Goal: Task Accomplishment & Management: Manage account settings

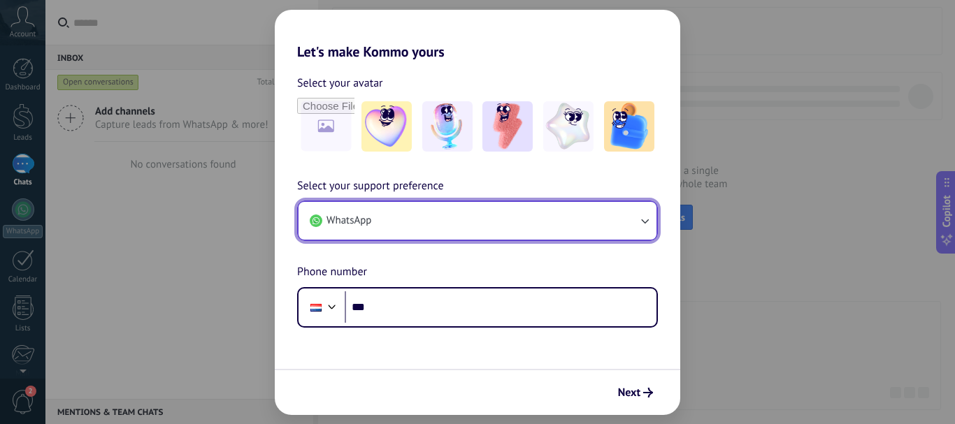
click at [650, 221] on icon "button" at bounding box center [644, 221] width 14 height 14
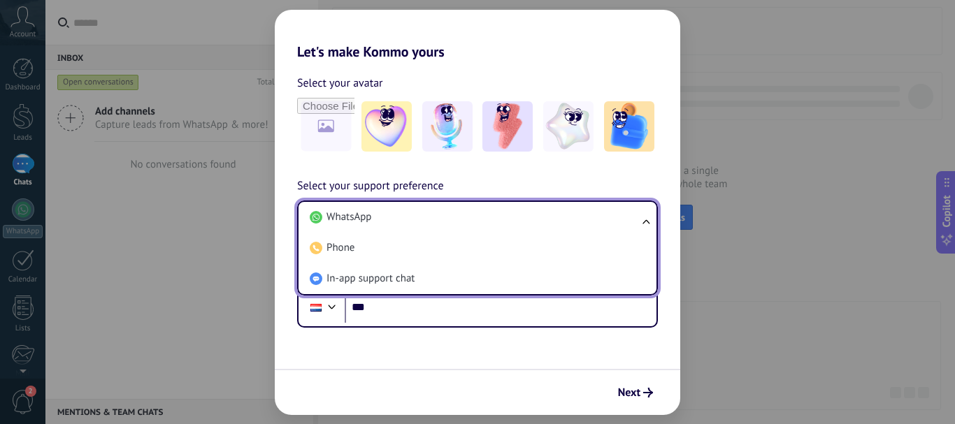
click at [650, 221] on ul "WhatsApp Phone In-app support chat" at bounding box center [477, 248] width 361 height 95
click at [643, 219] on ul "WhatsApp Phone In-app support chat" at bounding box center [477, 248] width 361 height 95
click at [526, 179] on div "Select your support preference WhatsApp WhatsApp Phone In-app support chat Phon…" at bounding box center [477, 253] width 405 height 150
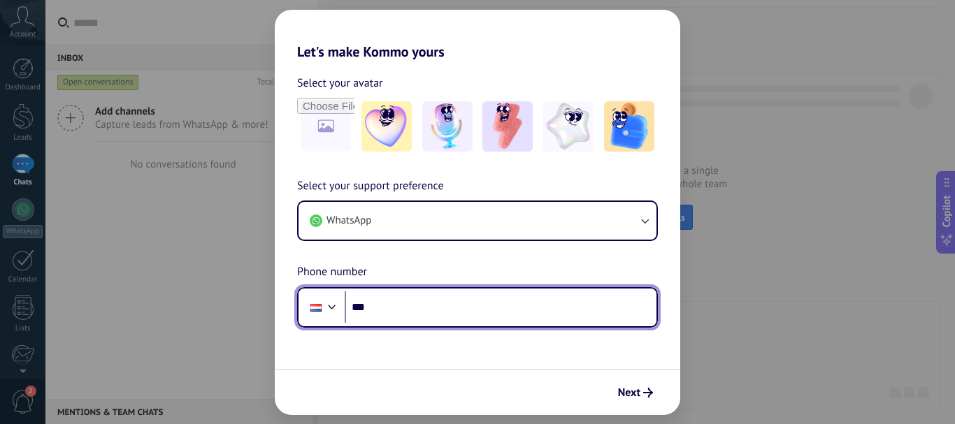
click at [333, 307] on div at bounding box center [332, 305] width 17 height 17
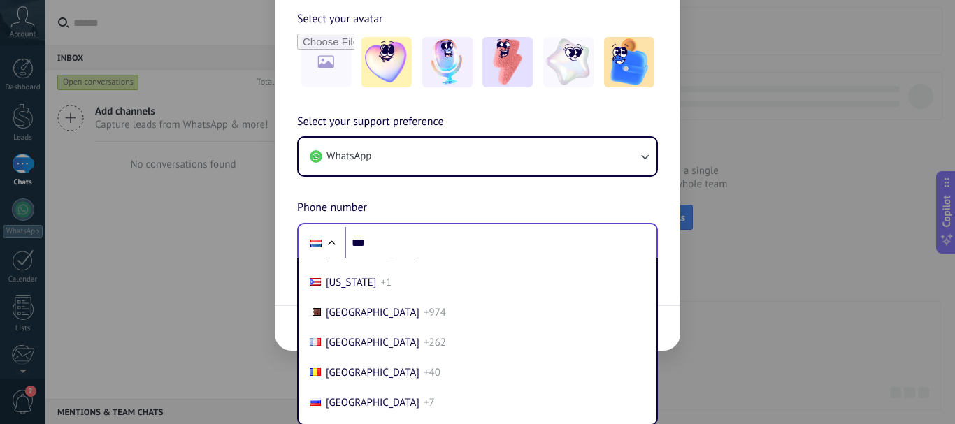
scroll to position [4209, 0]
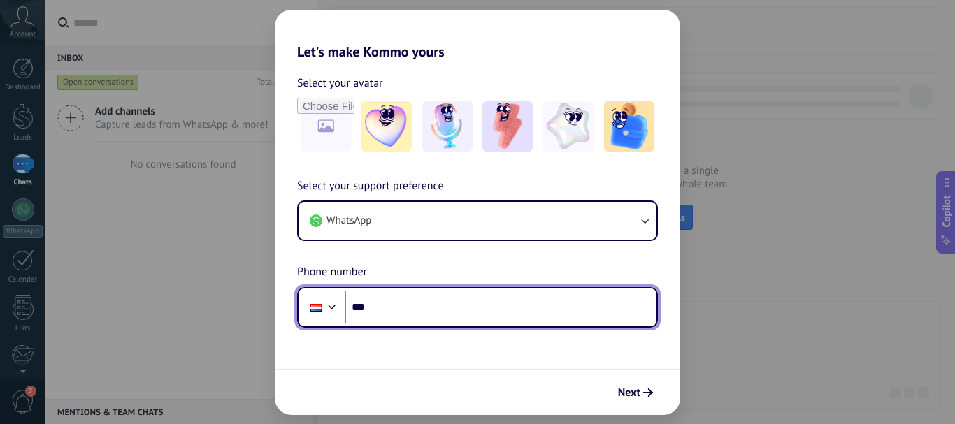
click at [373, 243] on div "Select your support preference WhatsApp Phone number Phone ***" at bounding box center [477, 253] width 405 height 150
type input "**"
type input "**********"
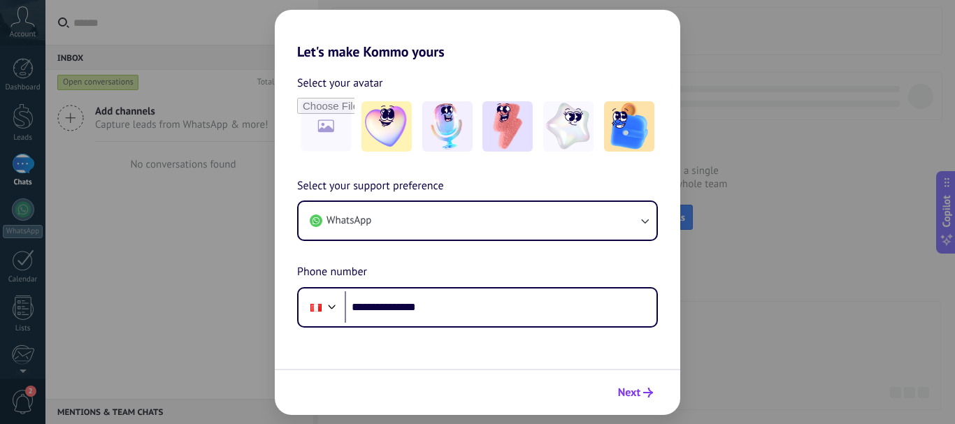
click at [630, 391] on span "Next" at bounding box center [629, 393] width 22 height 10
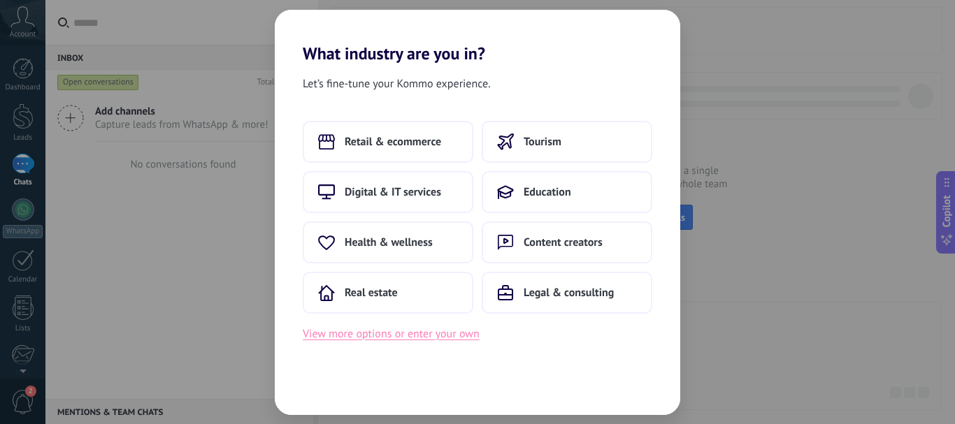
click at [383, 336] on button "View more options or enter your own" at bounding box center [391, 334] width 177 height 18
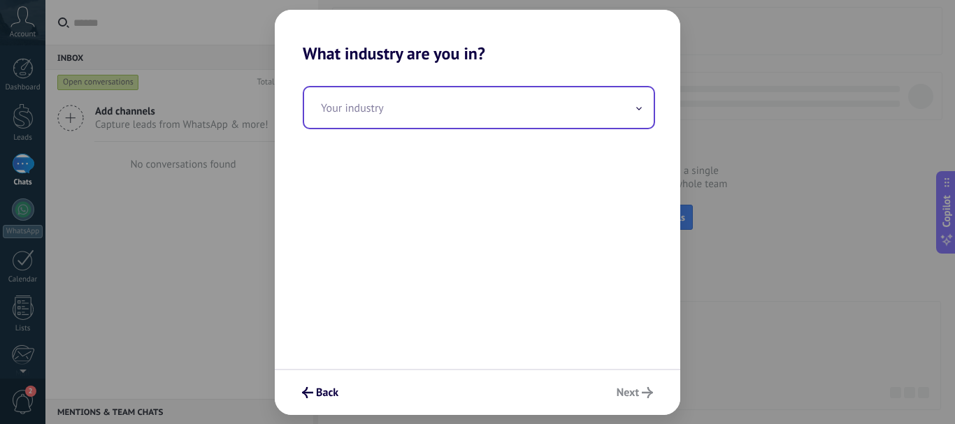
click at [483, 112] on input "text" at bounding box center [478, 107] width 349 height 41
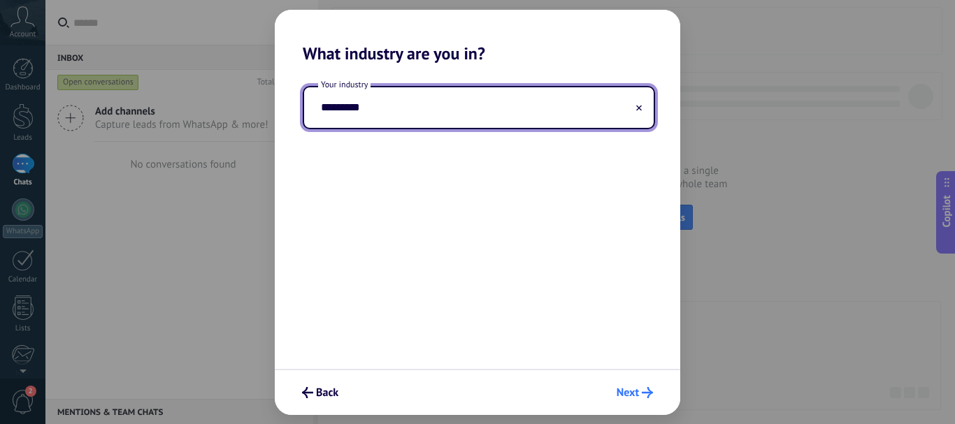
type input "*********"
click at [636, 394] on span "Next" at bounding box center [628, 393] width 22 height 10
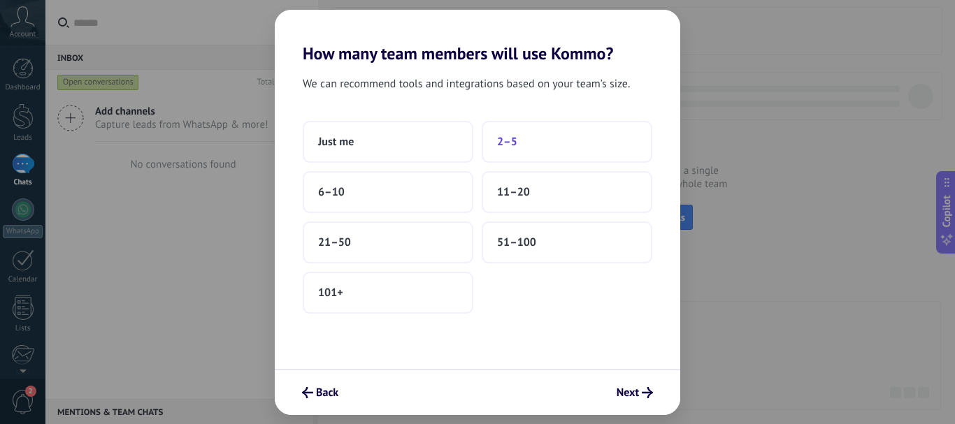
click at [523, 142] on button "2–5" at bounding box center [567, 142] width 171 height 42
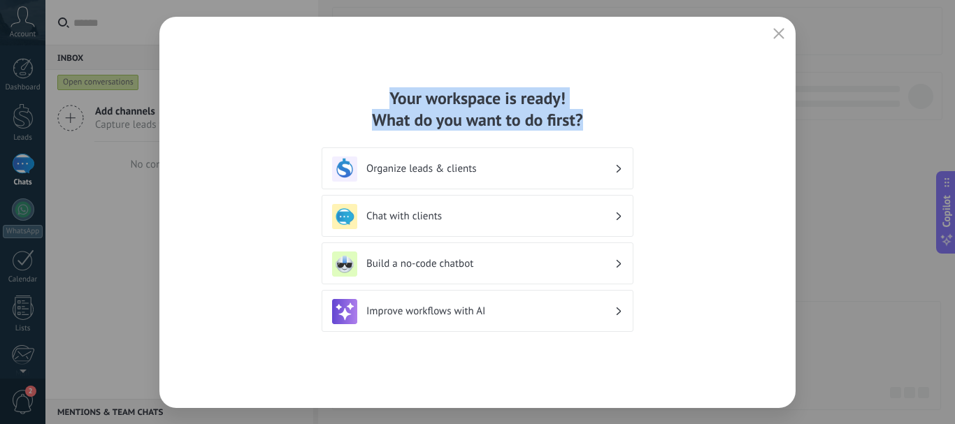
drag, startPoint x: 393, startPoint y: 93, endPoint x: 596, endPoint y: 117, distance: 204.2
click at [596, 117] on div "Your workspace is ready! What do you want to do first?" at bounding box center [478, 108] width 312 height 43
copy div "Your workspace is ready! What do you want to do first?"
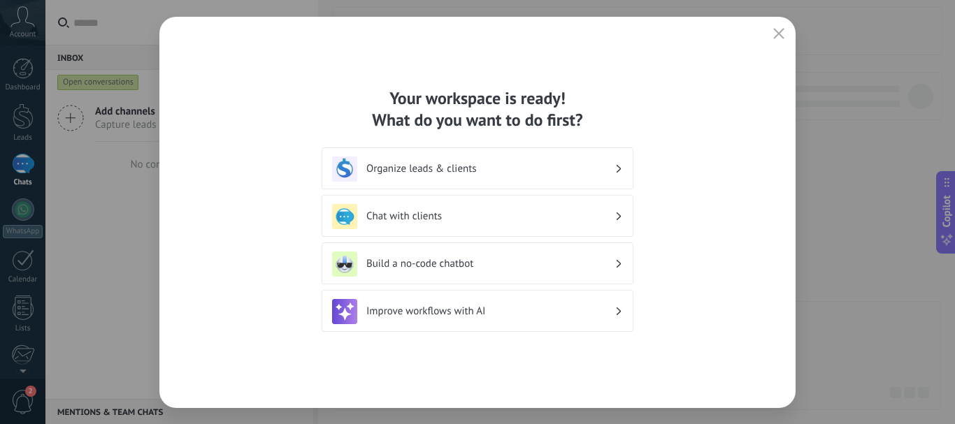
click at [617, 168] on icon at bounding box center [619, 169] width 5 height 8
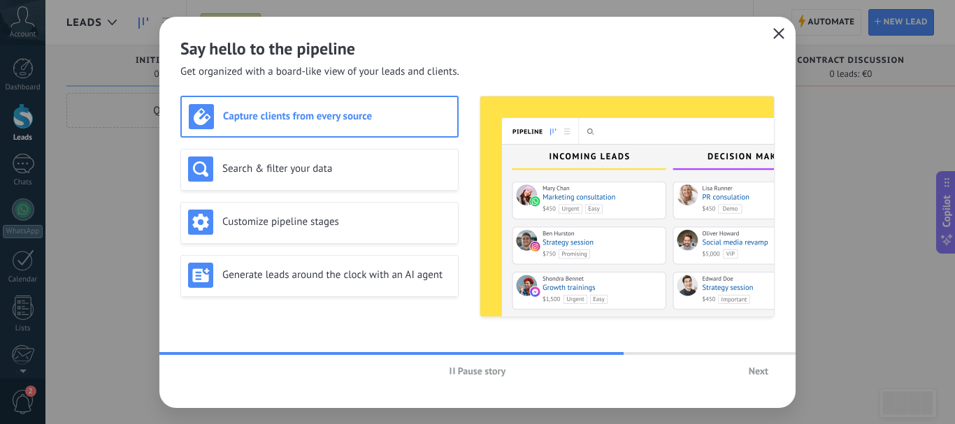
click at [775, 34] on icon "button" at bounding box center [778, 33] width 11 height 11
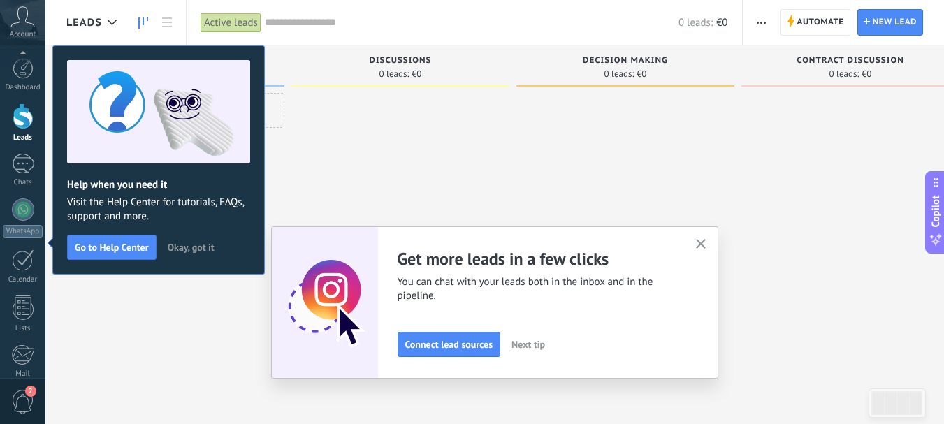
scroll to position [157, 0]
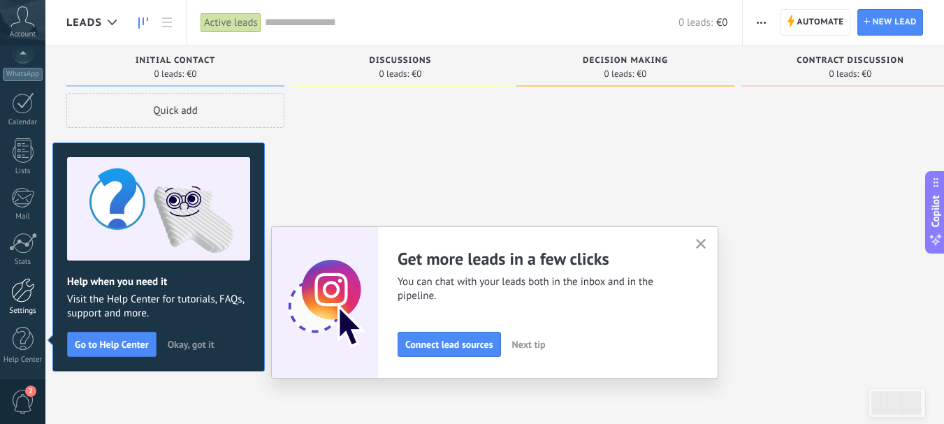
click at [19, 296] on div at bounding box center [23, 290] width 24 height 24
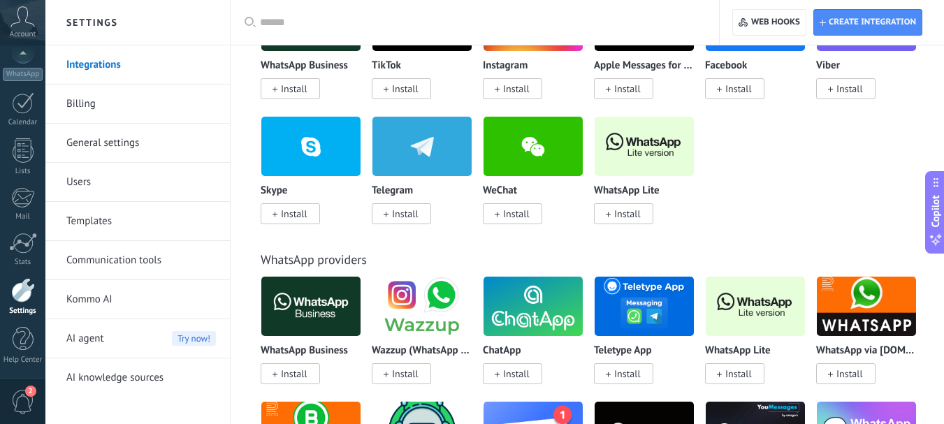
scroll to position [349, 0]
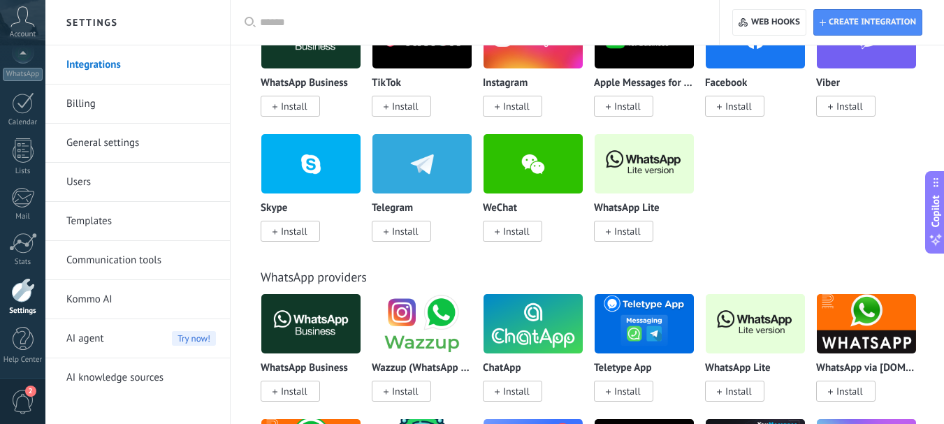
click at [106, 100] on link "Billing" at bounding box center [141, 104] width 150 height 39
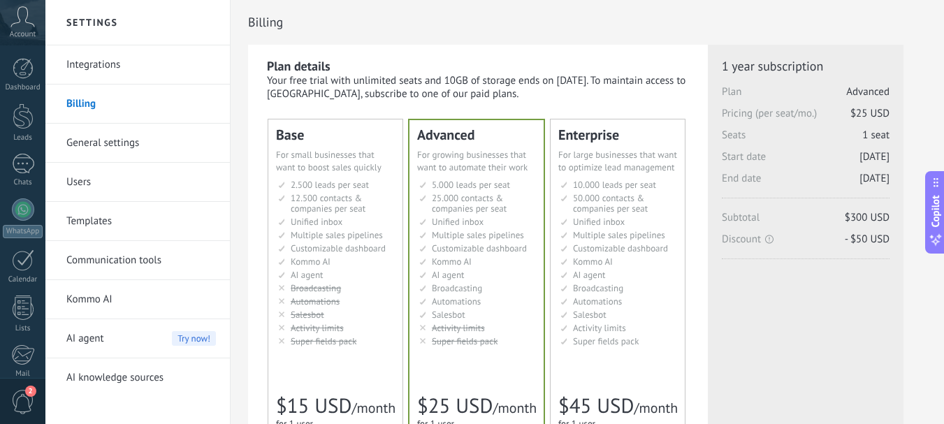
drag, startPoint x: 0, startPoint y: 0, endPoint x: 99, endPoint y: 140, distance: 171.5
click at [99, 140] on link "General settings" at bounding box center [141, 143] width 150 height 39
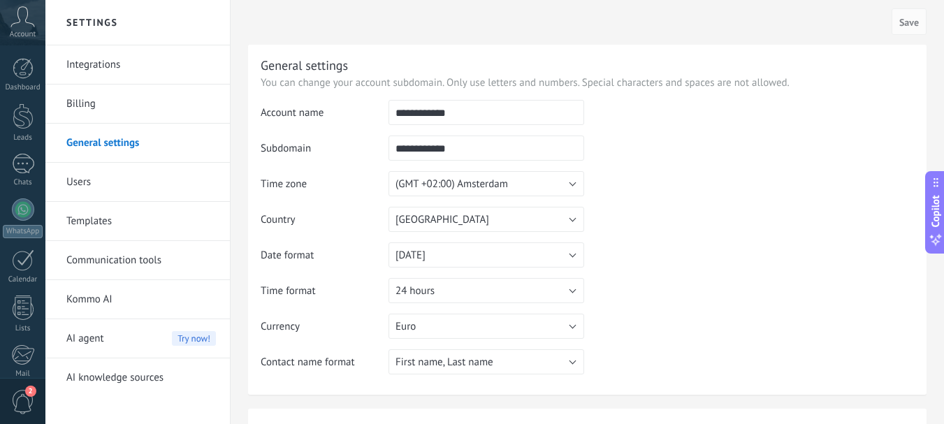
click at [87, 187] on link "Users" at bounding box center [141, 182] width 150 height 39
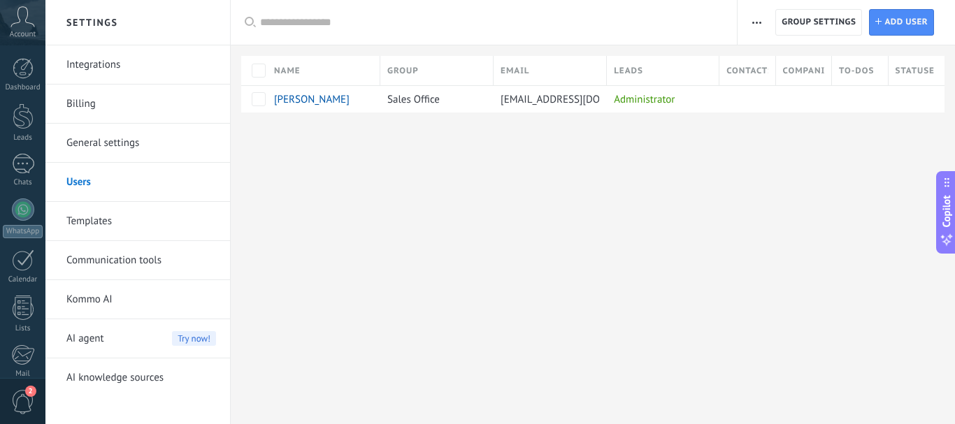
click at [105, 223] on link "Templates" at bounding box center [141, 221] width 150 height 39
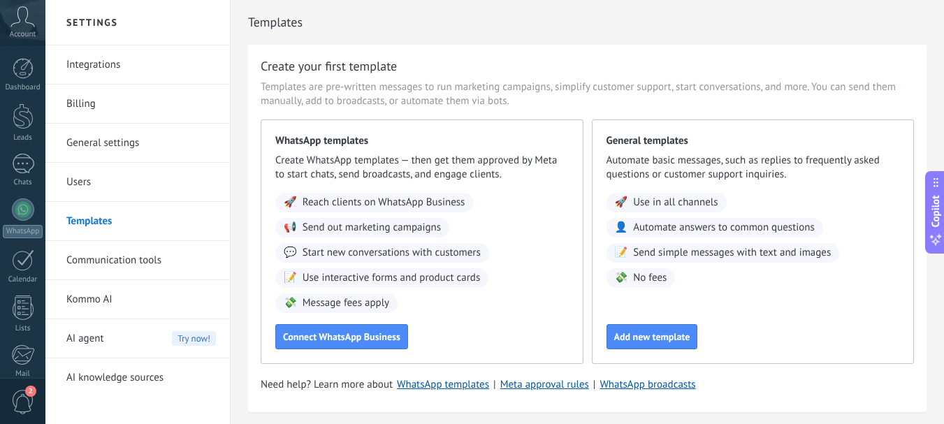
click at [106, 264] on link "Communication tools" at bounding box center [141, 260] width 150 height 39
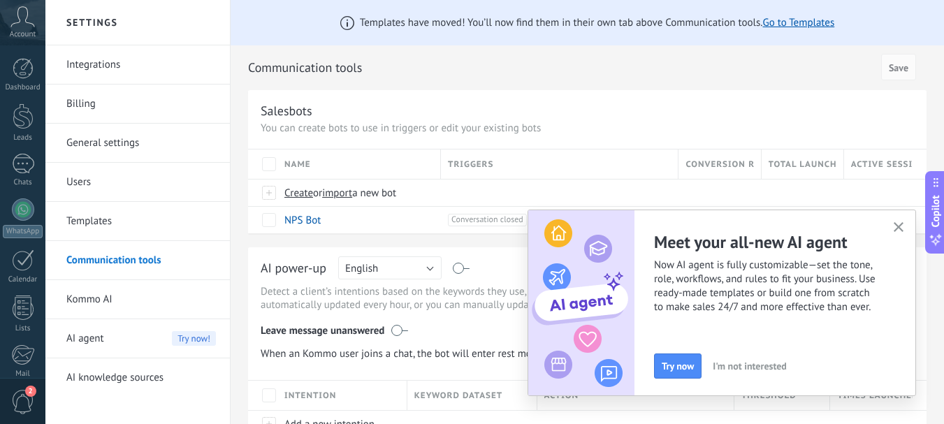
click at [902, 226] on icon "button" at bounding box center [899, 227] width 10 height 10
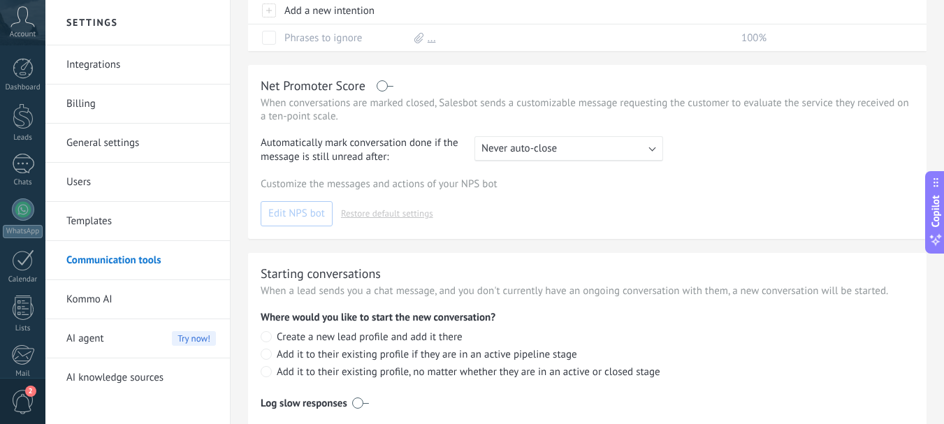
scroll to position [470, 0]
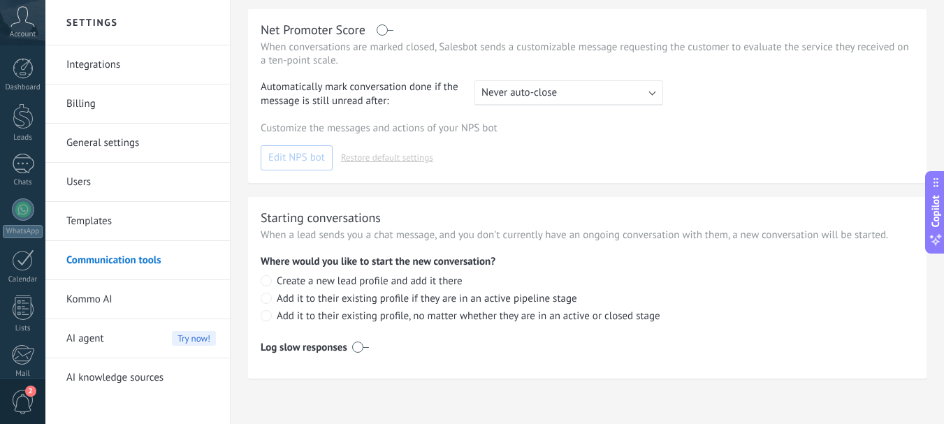
click at [147, 302] on link "Kommo AI" at bounding box center [141, 299] width 150 height 39
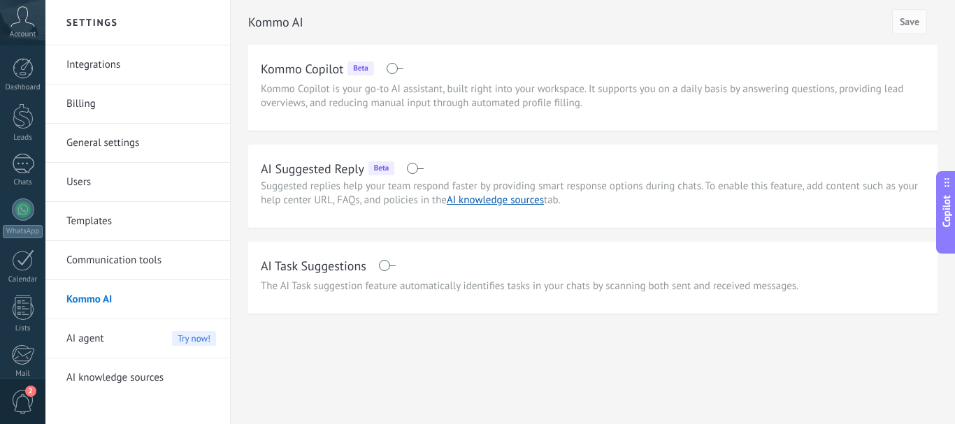
click at [132, 337] on div "AI agent Try now!" at bounding box center [141, 338] width 150 height 39
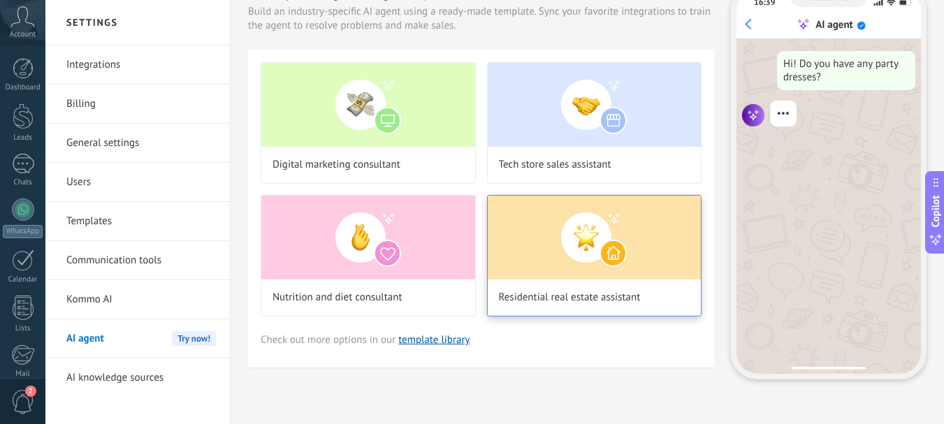
scroll to position [69, 0]
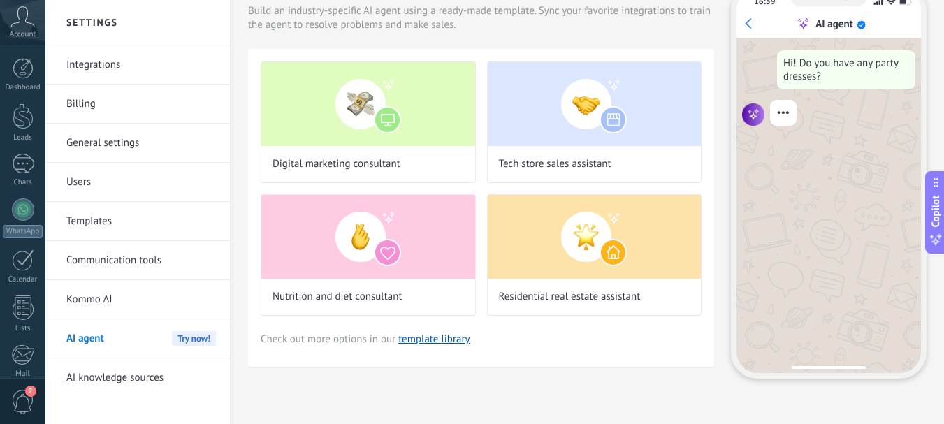
click at [111, 382] on link "AI knowledge sources" at bounding box center [141, 378] width 150 height 39
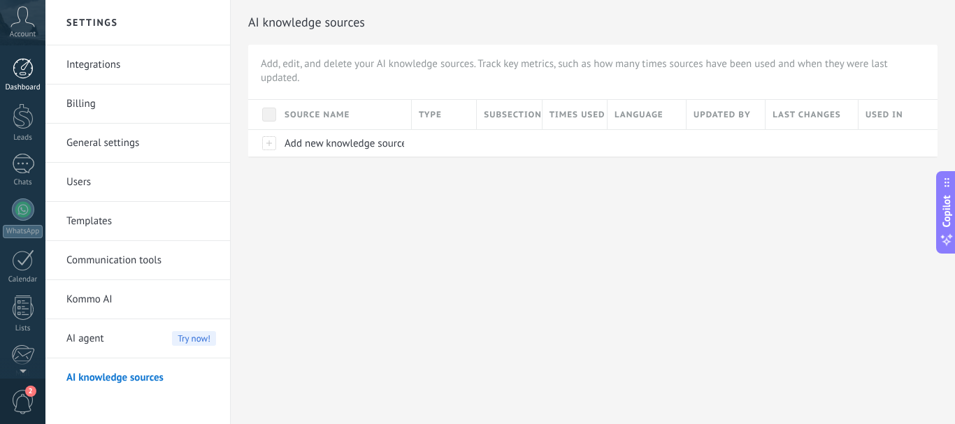
click at [36, 74] on link "Dashboard" at bounding box center [22, 75] width 45 height 34
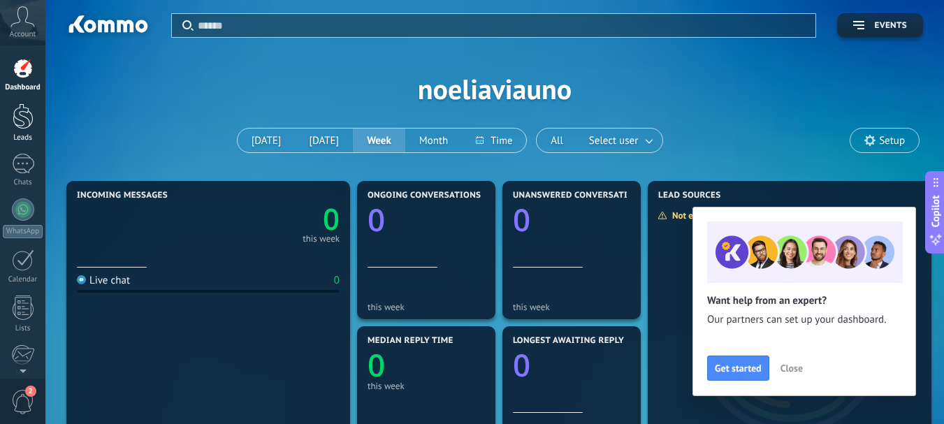
click at [24, 121] on div at bounding box center [23, 116] width 21 height 26
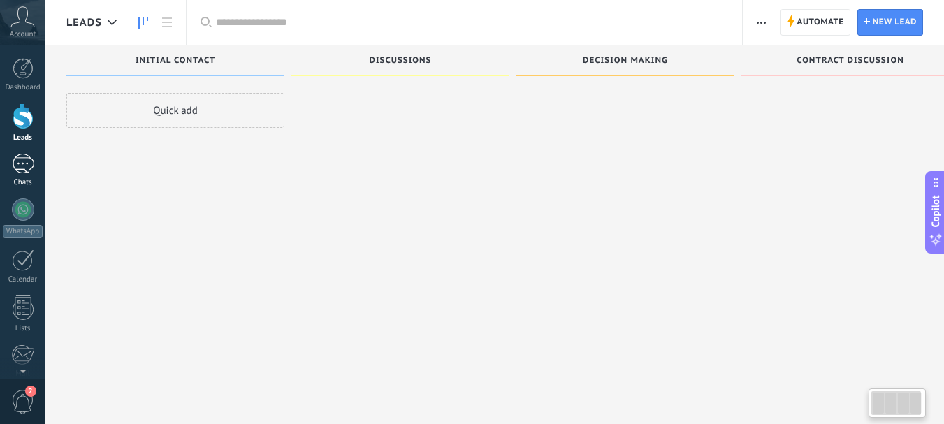
click at [32, 162] on div at bounding box center [23, 164] width 22 height 20
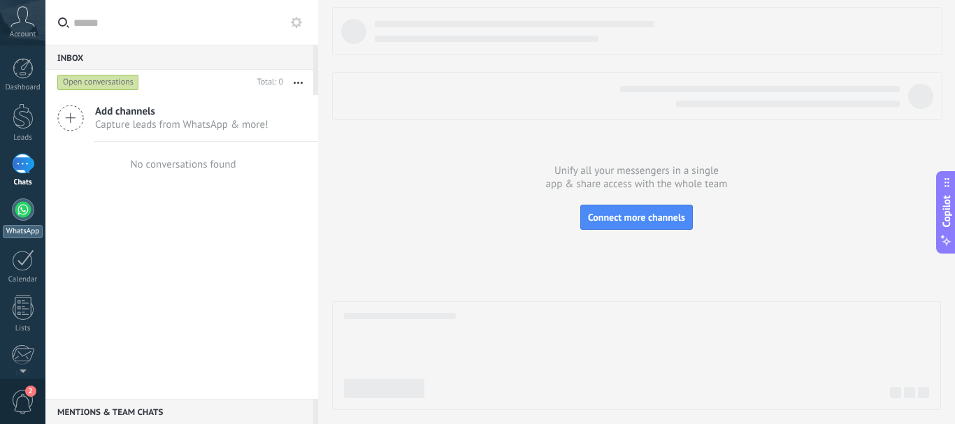
click at [31, 208] on div at bounding box center [23, 210] width 22 height 22
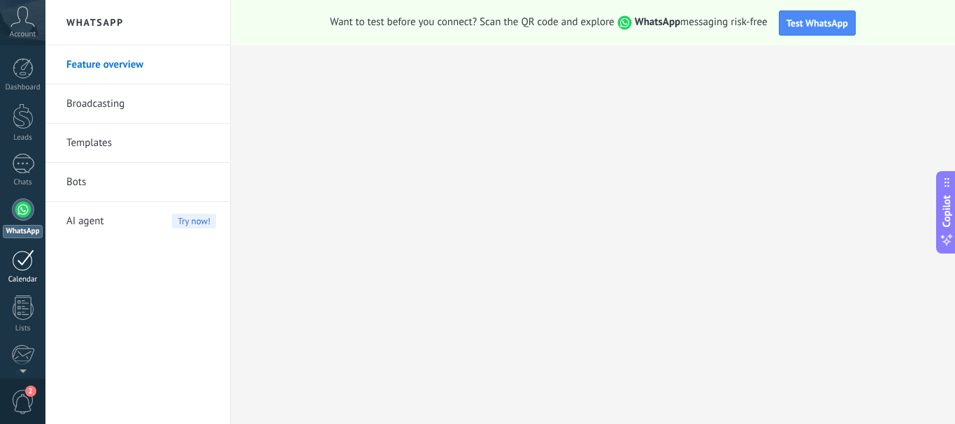
click at [23, 264] on div at bounding box center [23, 261] width 22 height 22
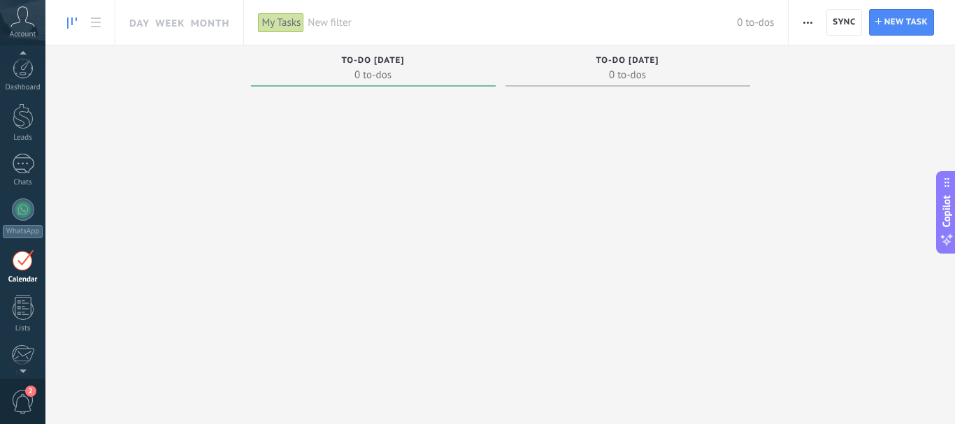
scroll to position [41, 0]
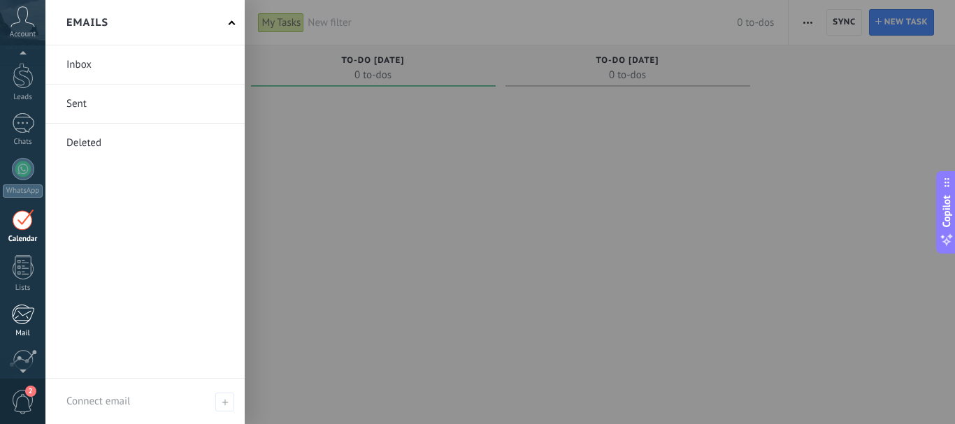
click at [19, 322] on div at bounding box center [22, 314] width 23 height 21
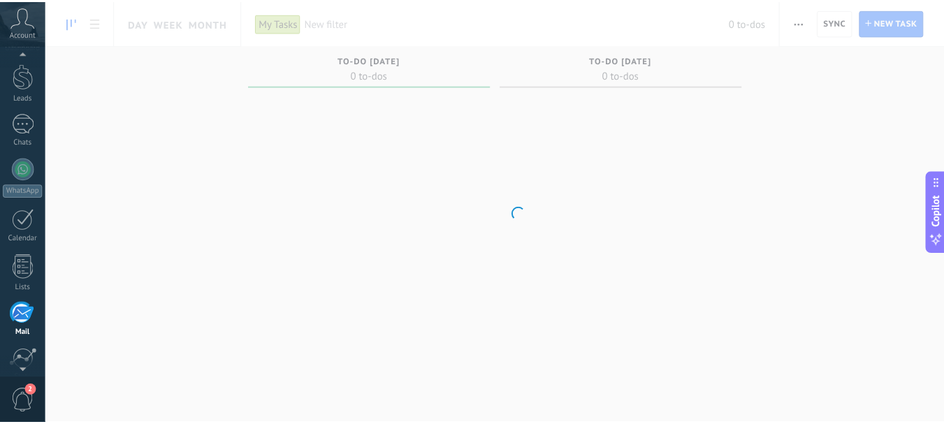
scroll to position [136, 0]
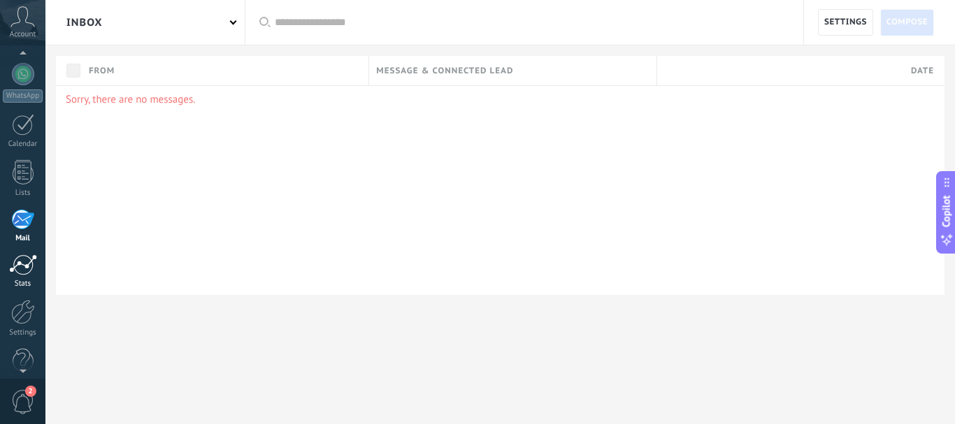
click at [22, 266] on div at bounding box center [23, 264] width 28 height 21
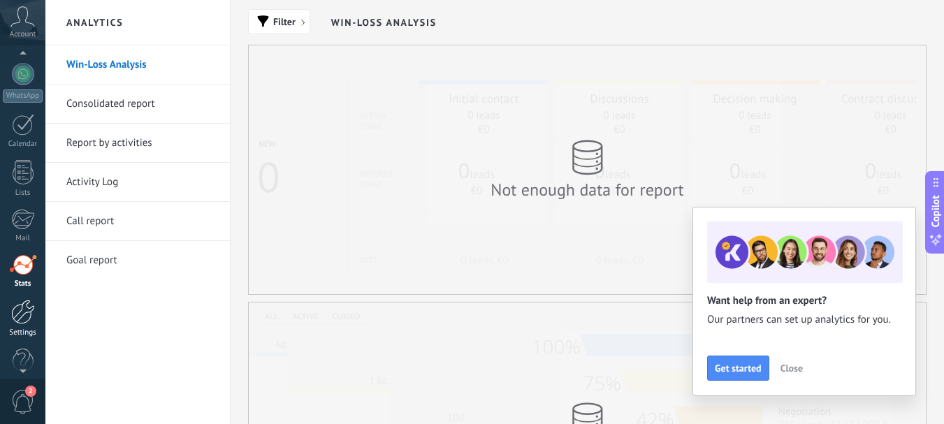
click at [27, 319] on div at bounding box center [23, 312] width 24 height 24
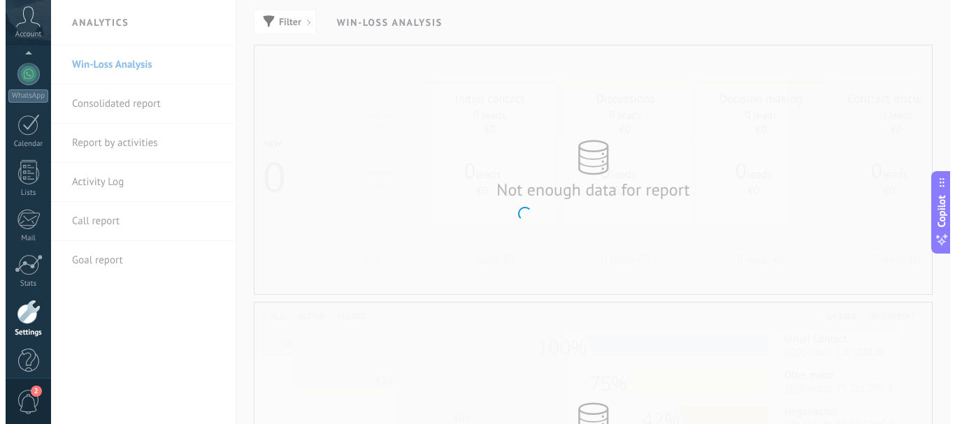
scroll to position [157, 0]
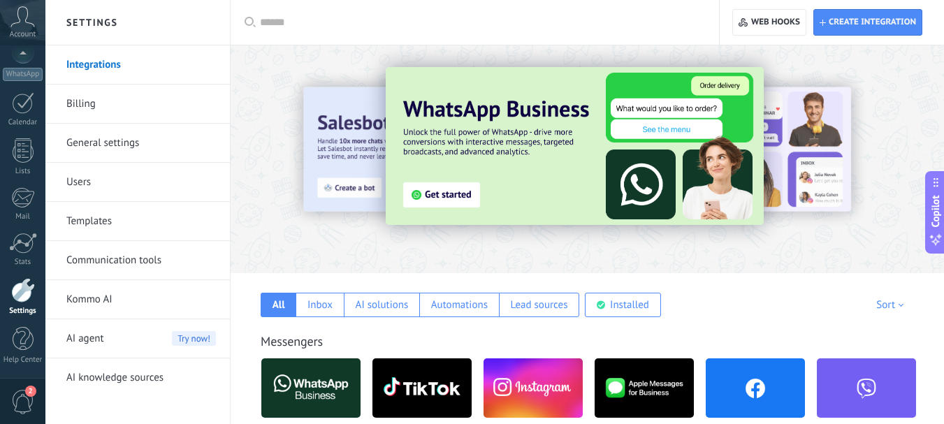
click at [296, 22] on input "text" at bounding box center [480, 22] width 440 height 15
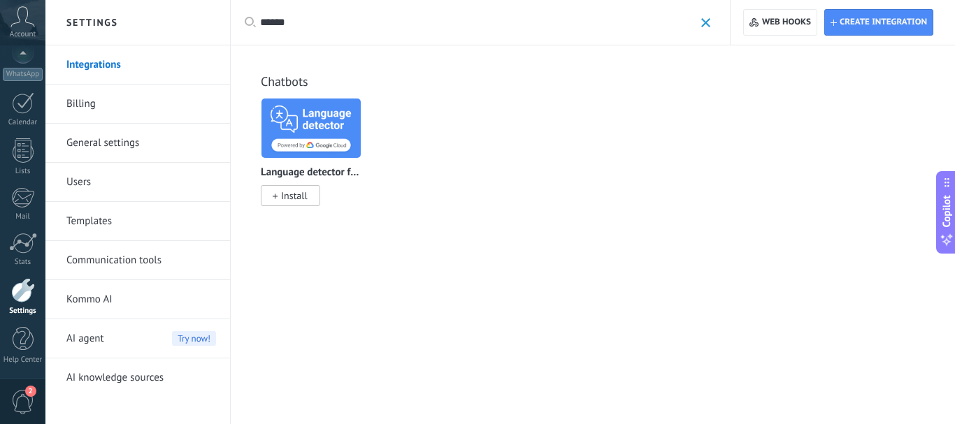
type input "******"
click at [322, 172] on p "Language detector for Salesbot" at bounding box center [311, 173] width 101 height 12
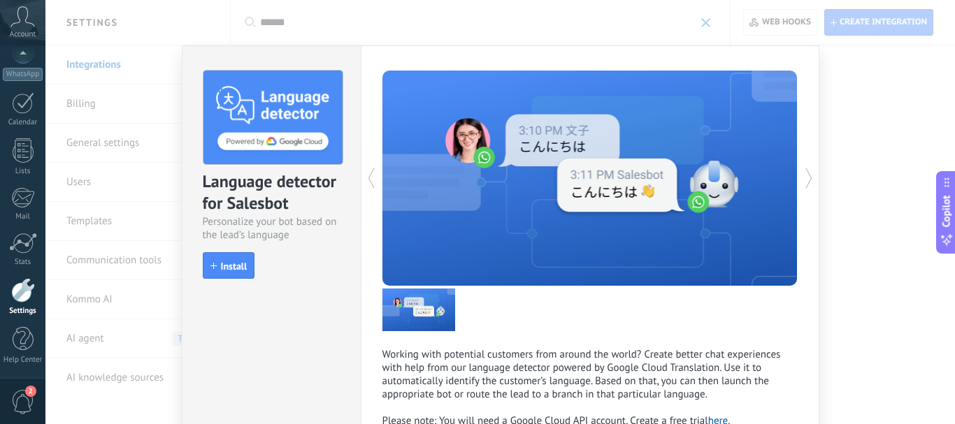
scroll to position [96, 0]
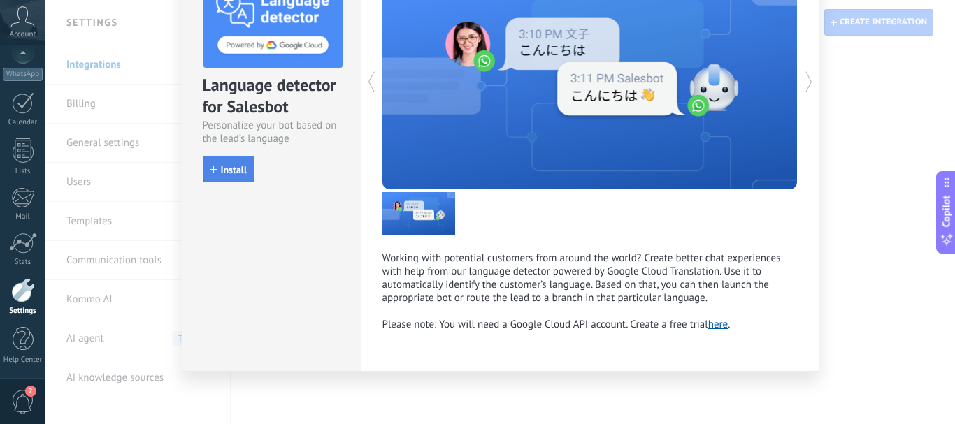
click at [223, 171] on span "Install" at bounding box center [234, 170] width 27 height 10
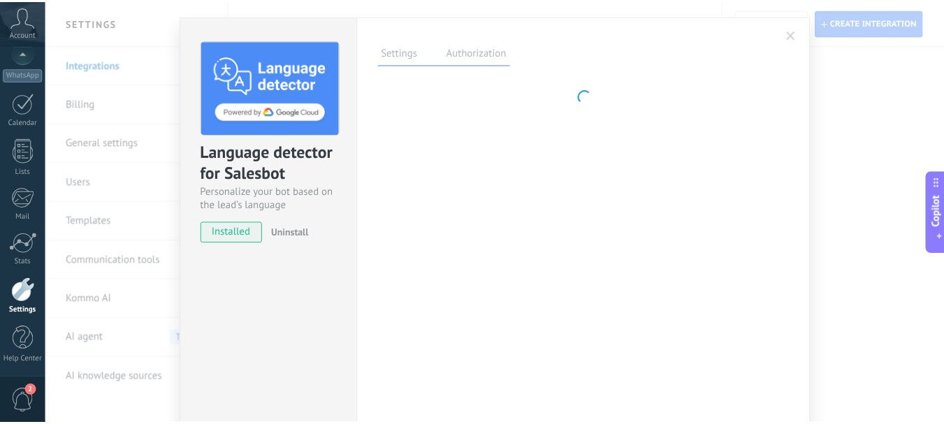
scroll to position [0, 0]
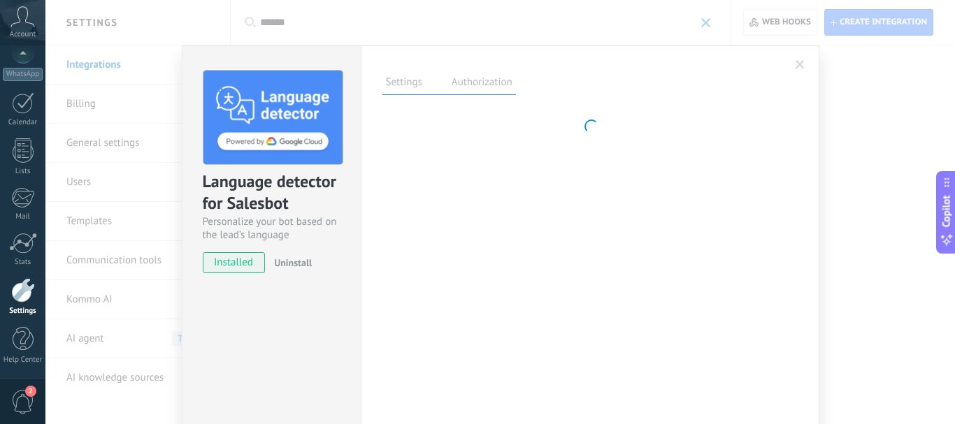
click at [475, 80] on label "Authorization" at bounding box center [482, 84] width 68 height 20
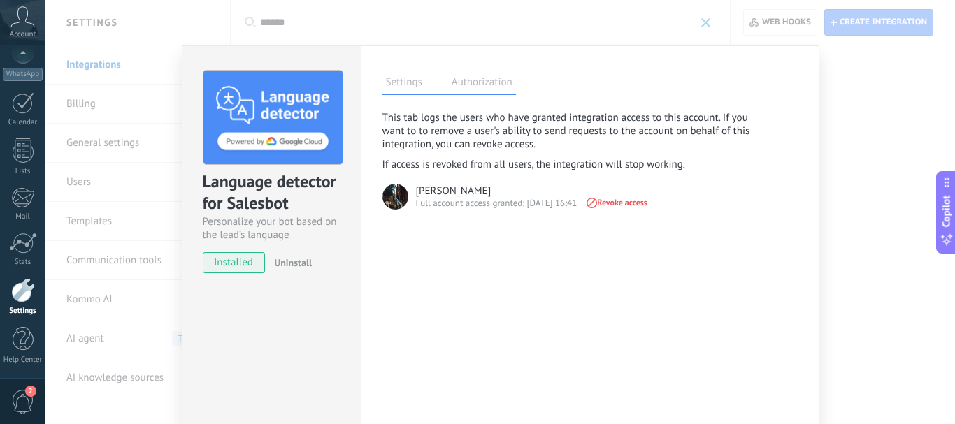
click at [394, 196] on img at bounding box center [395, 197] width 26 height 26
click at [405, 78] on label "Settings" at bounding box center [403, 84] width 43 height 20
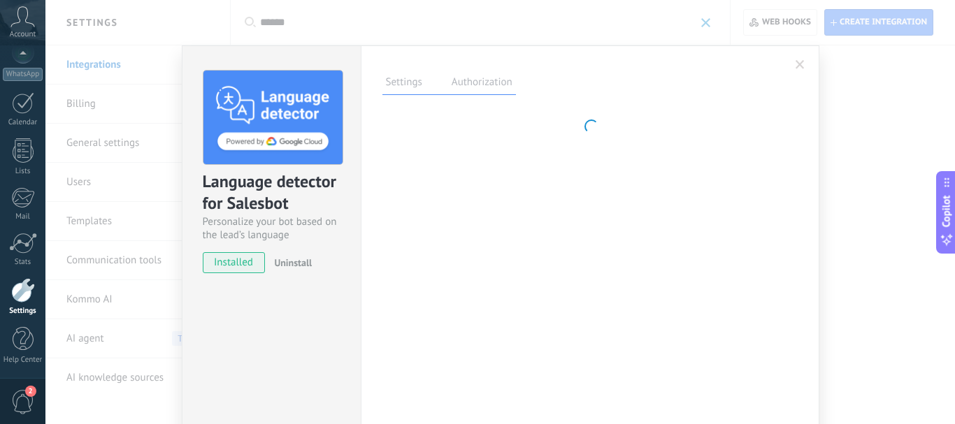
click at [28, 394] on span "2" at bounding box center [30, 391] width 11 height 11
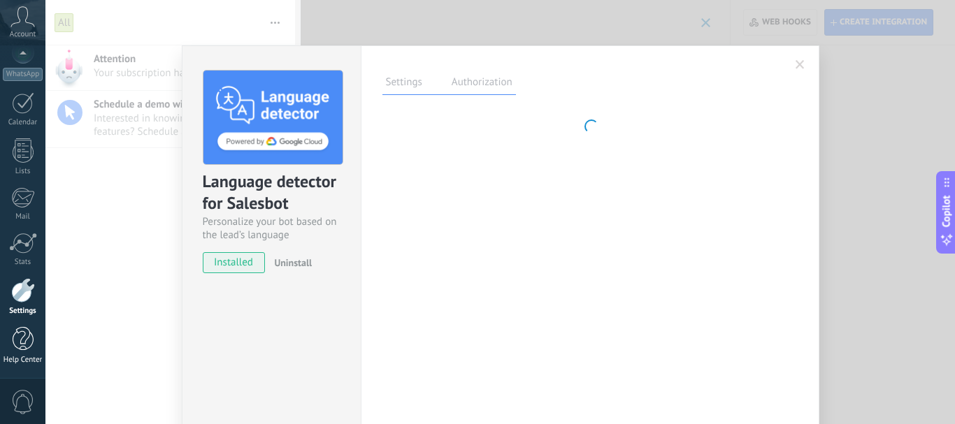
click at [21, 339] on div at bounding box center [23, 339] width 21 height 24
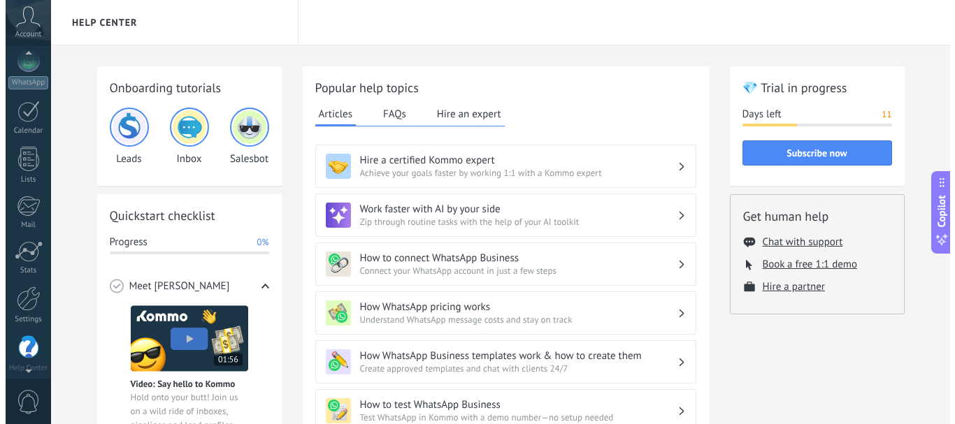
scroll to position [157, 0]
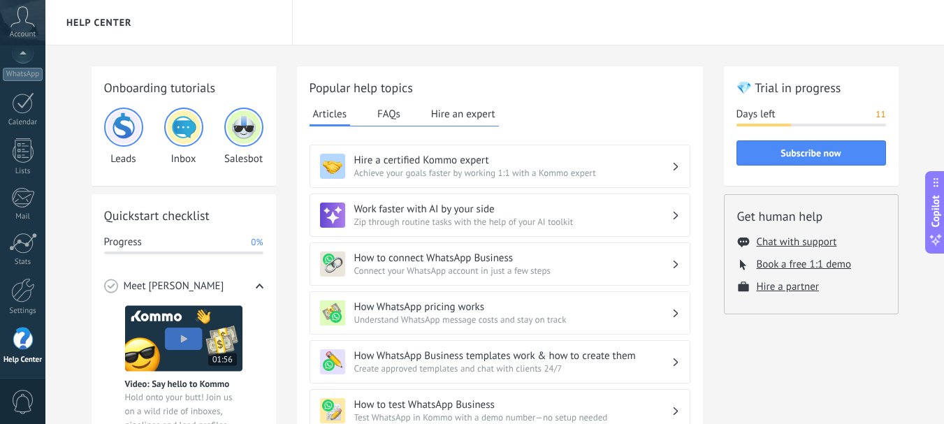
click at [18, 20] on icon at bounding box center [22, 16] width 24 height 21
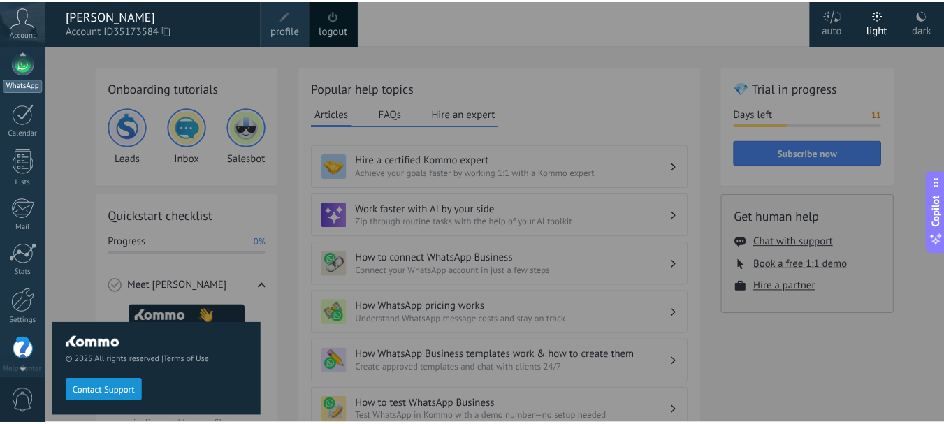
scroll to position [0, 0]
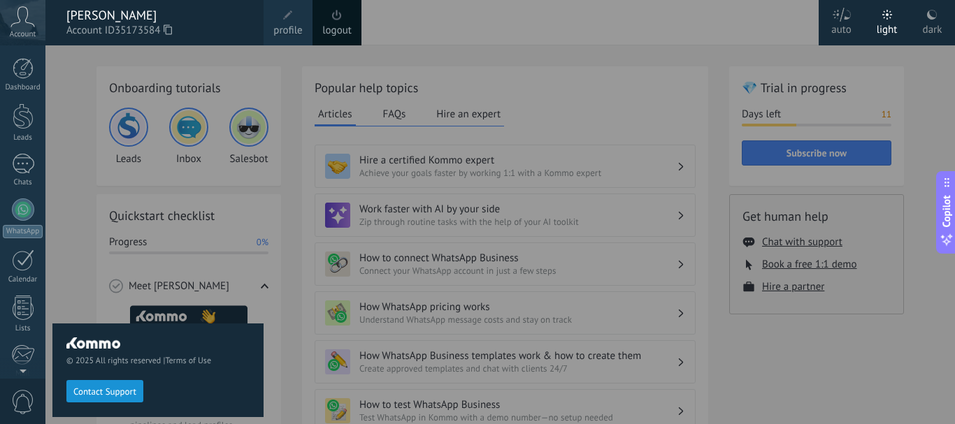
click at [15, 24] on icon at bounding box center [22, 16] width 24 height 21
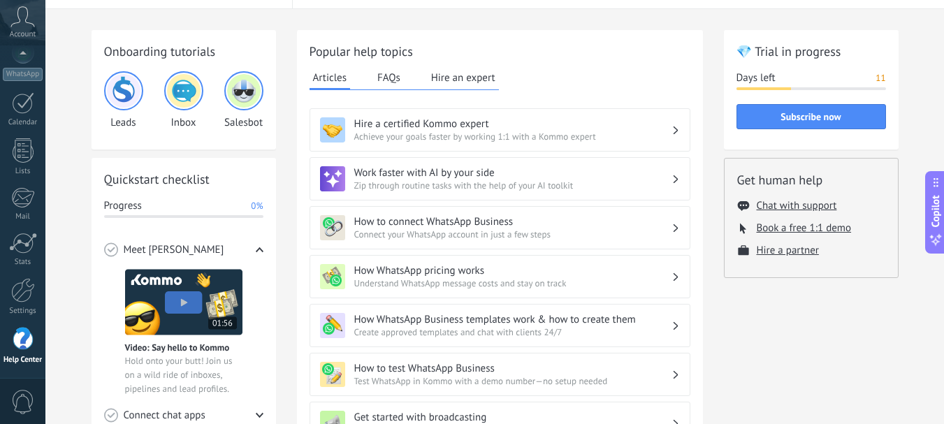
scroll to position [27, 0]
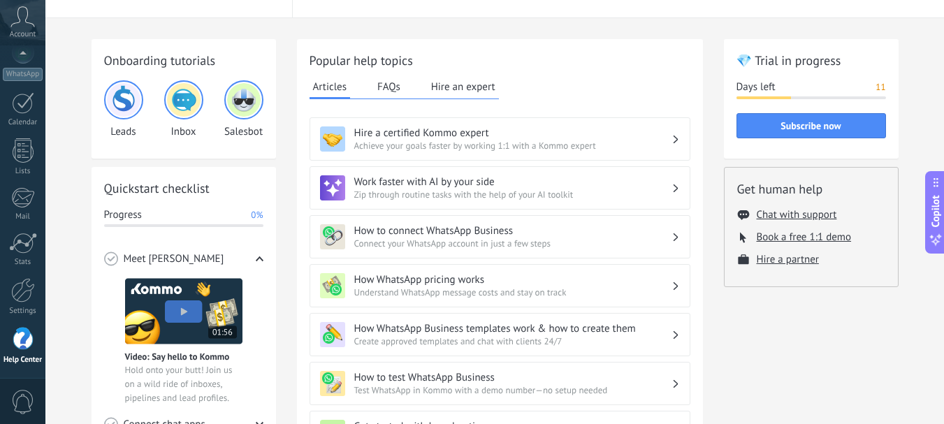
click at [391, 84] on button "FAQs" at bounding box center [389, 86] width 30 height 21
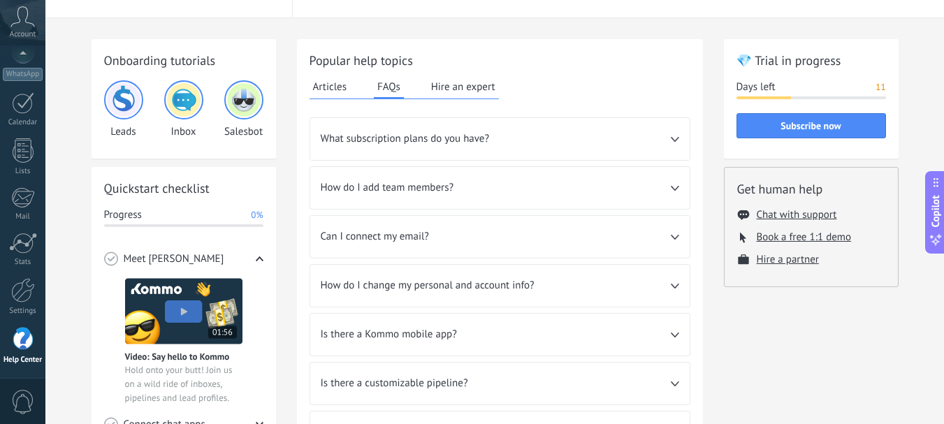
click at [469, 89] on button "Hire an expert" at bounding box center [463, 86] width 71 height 21
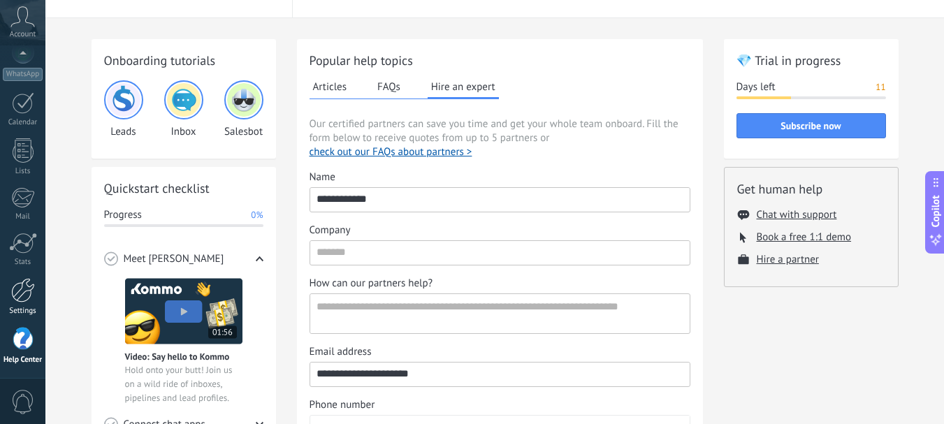
click at [17, 296] on div at bounding box center [23, 290] width 24 height 24
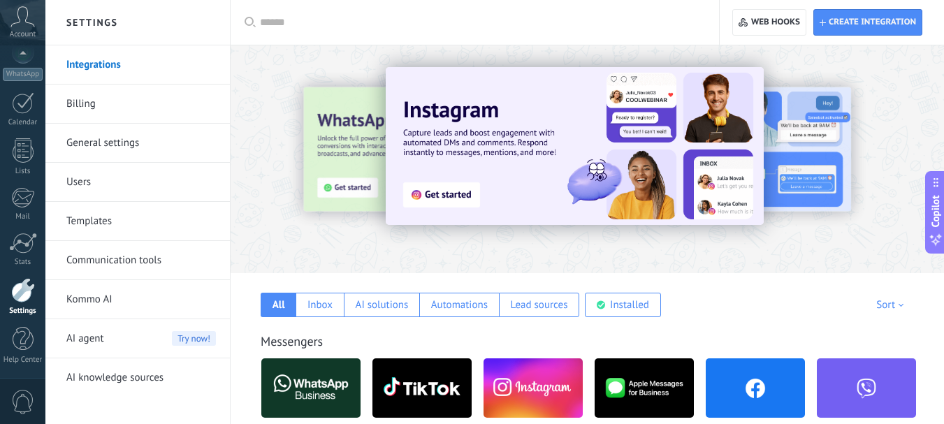
click at [99, 140] on link "General settings" at bounding box center [141, 143] width 150 height 39
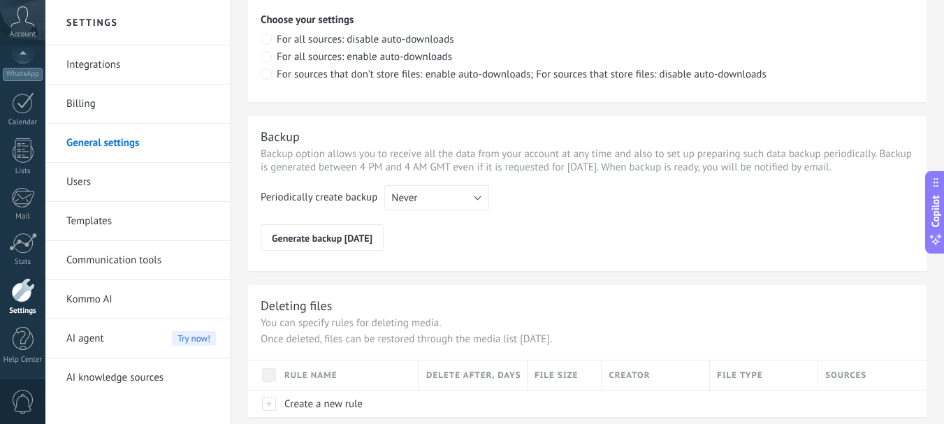
scroll to position [1087, 0]
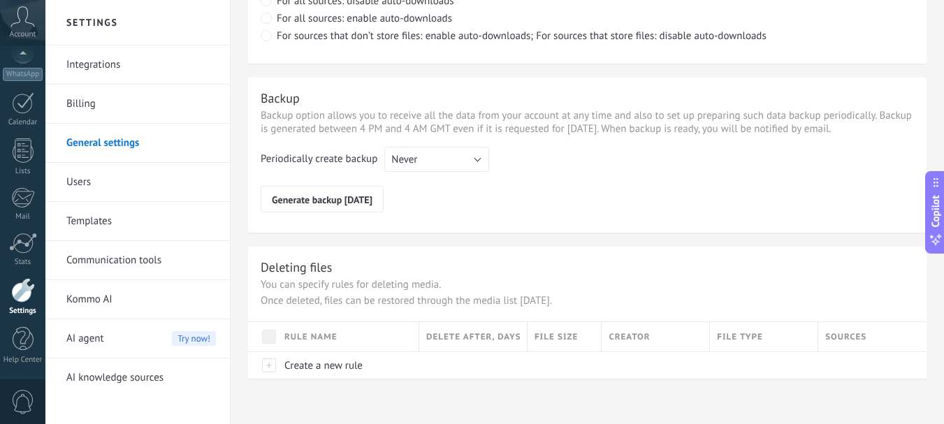
click at [141, 259] on link "Communication tools" at bounding box center [141, 260] width 150 height 39
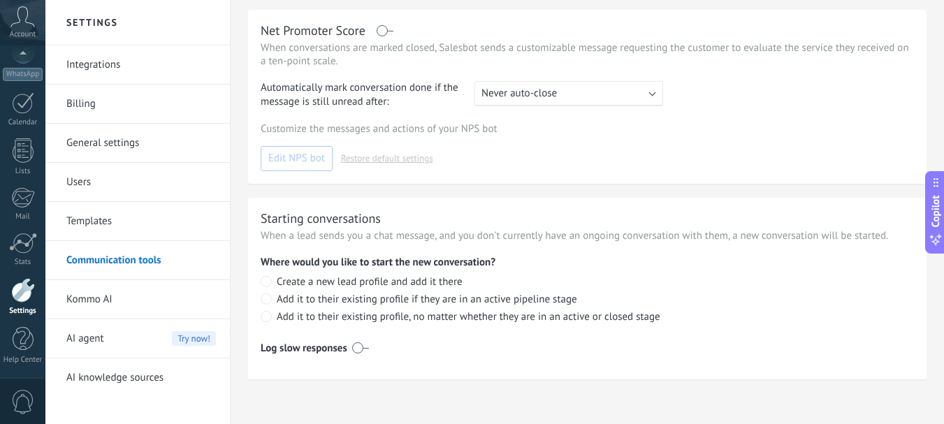
scroll to position [470, 0]
click at [85, 180] on link "Users" at bounding box center [141, 182] width 150 height 39
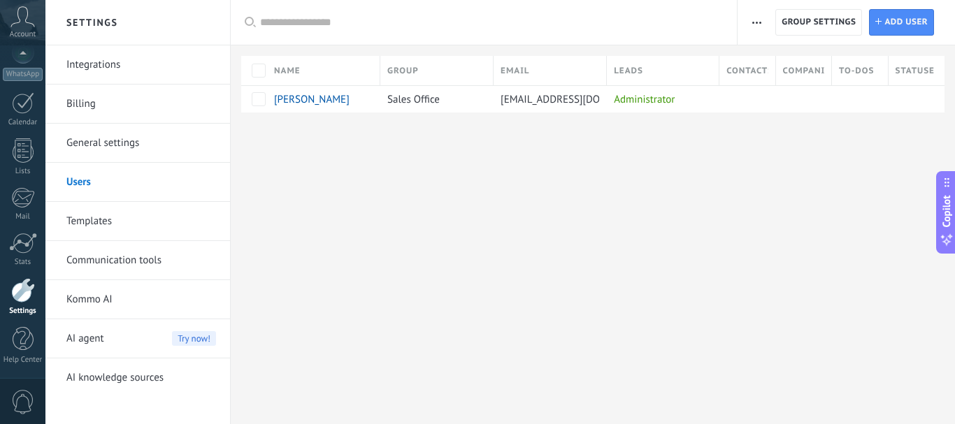
click at [87, 143] on link "General settings" at bounding box center [141, 143] width 150 height 39
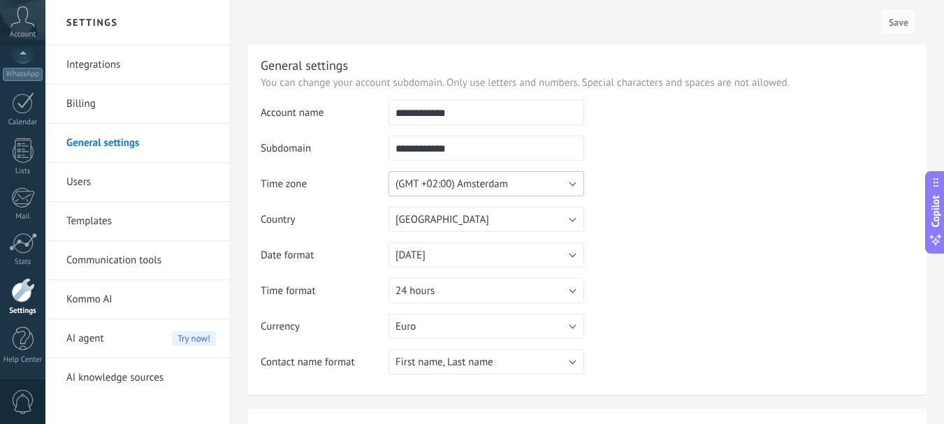
click at [570, 184] on button "(GMT +02:00) Amsterdam" at bounding box center [487, 183] width 196 height 25
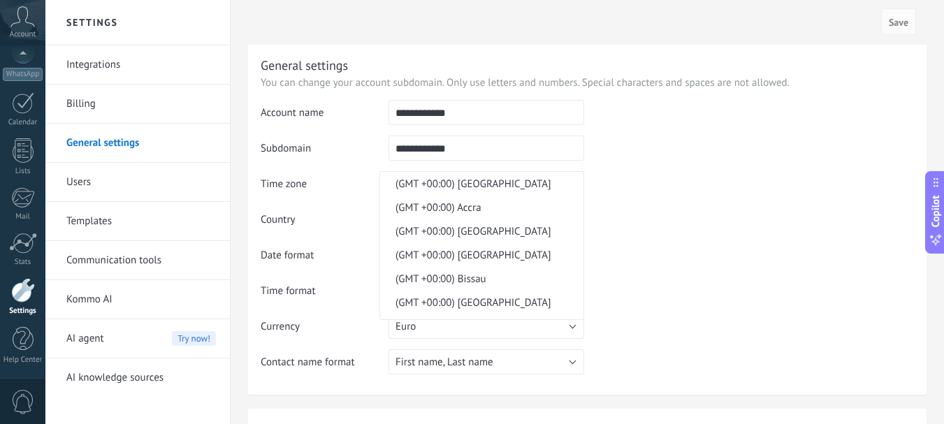
scroll to position [1366, 0]
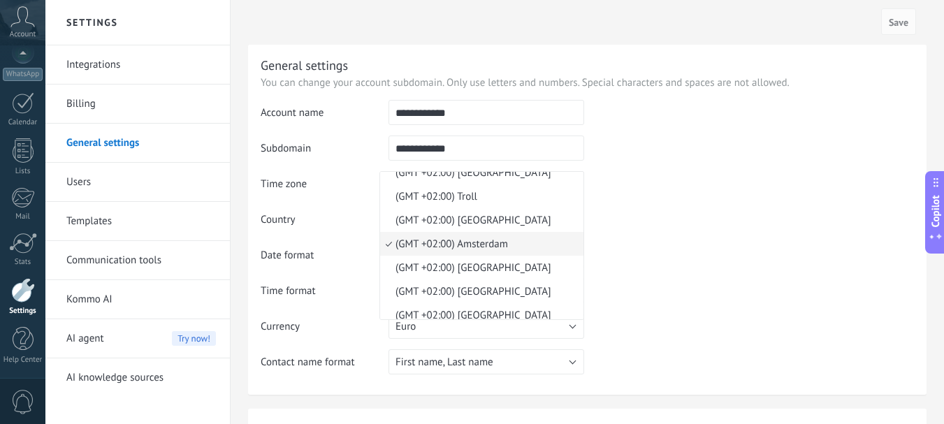
click at [570, 184] on li "(GMT +02:00) [GEOGRAPHIC_DATA]" at bounding box center [481, 173] width 203 height 24
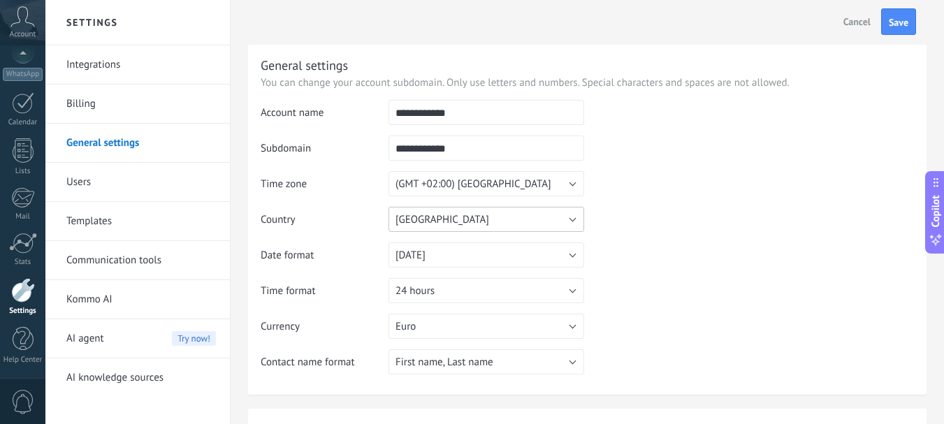
click at [574, 215] on button "[GEOGRAPHIC_DATA]" at bounding box center [487, 219] width 196 height 25
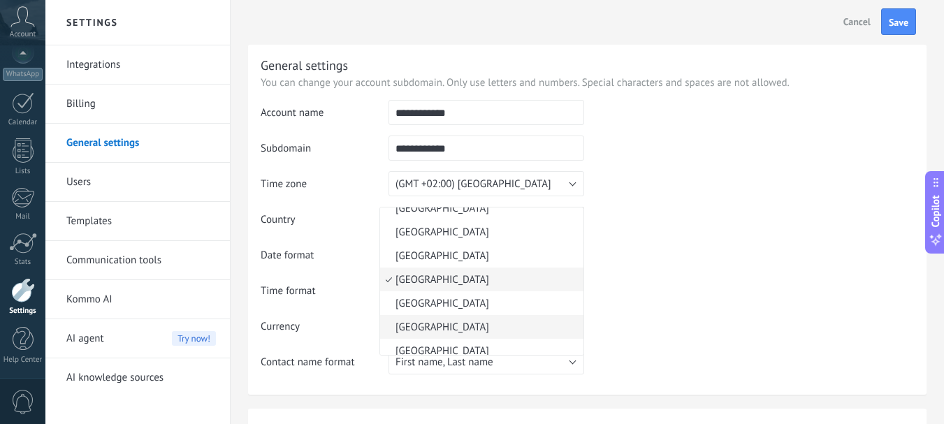
scroll to position [3926, 0]
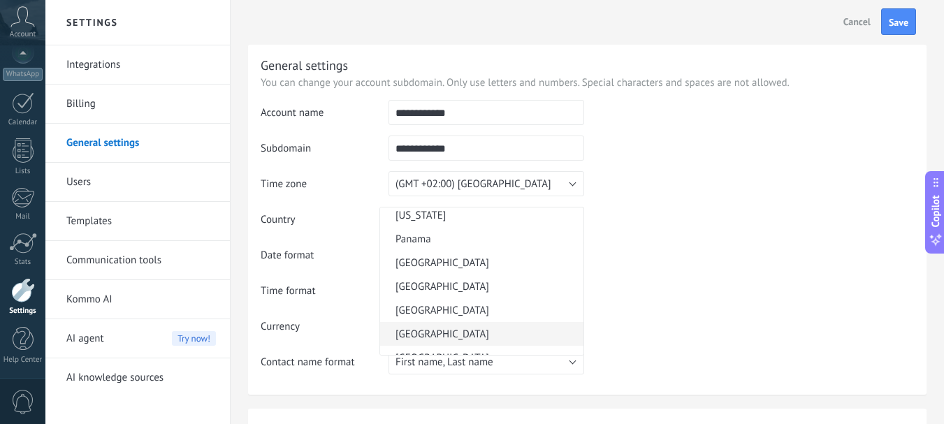
click at [432, 338] on span "[GEOGRAPHIC_DATA]" at bounding box center [479, 334] width 199 height 13
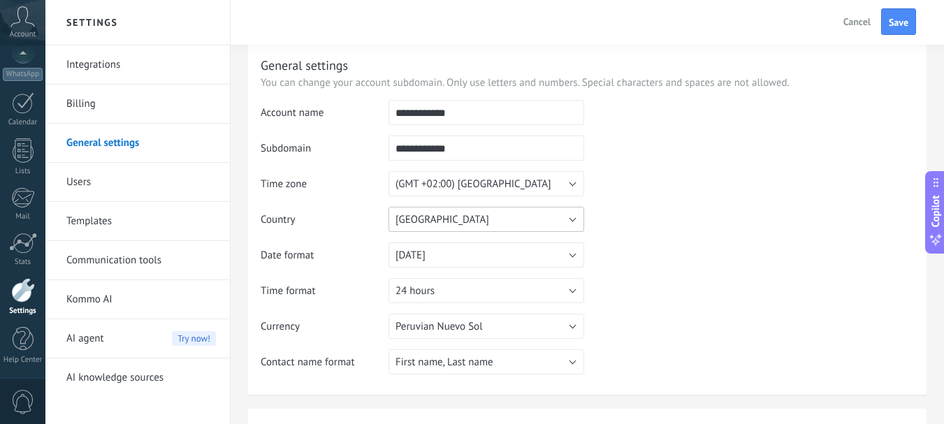
scroll to position [349, 0]
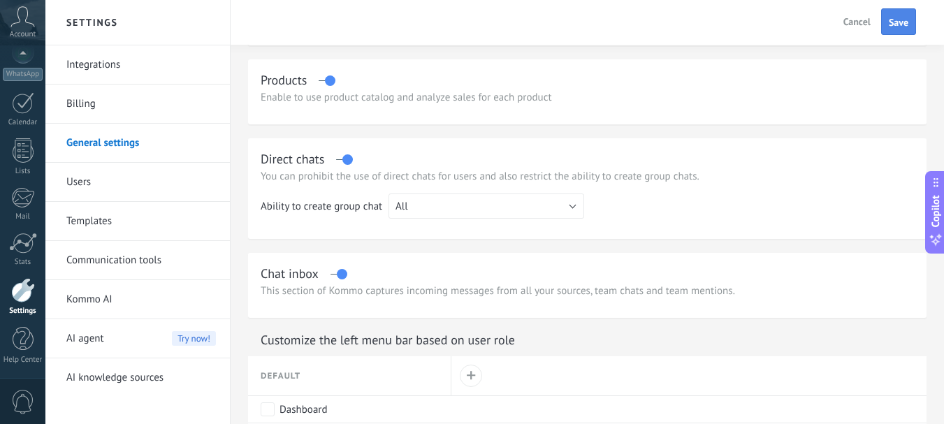
click at [907, 19] on span "Save" at bounding box center [899, 22] width 20 height 10
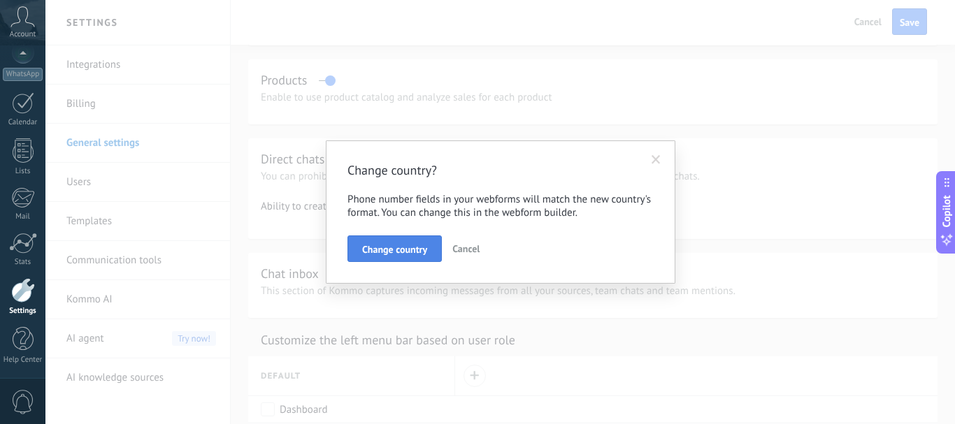
click at [420, 252] on span "Change country" at bounding box center [394, 250] width 65 height 10
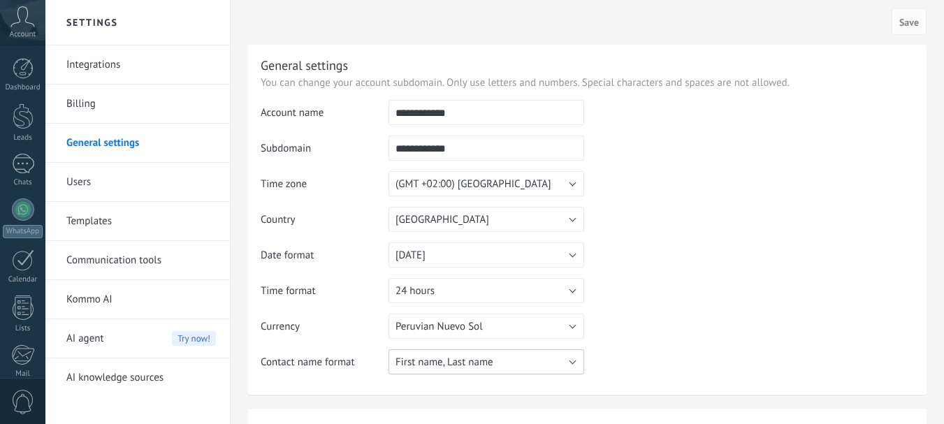
click at [577, 363] on button "First name, Last name" at bounding box center [487, 361] width 196 height 25
click at [577, 363] on span "First name, Last name" at bounding box center [479, 362] width 199 height 13
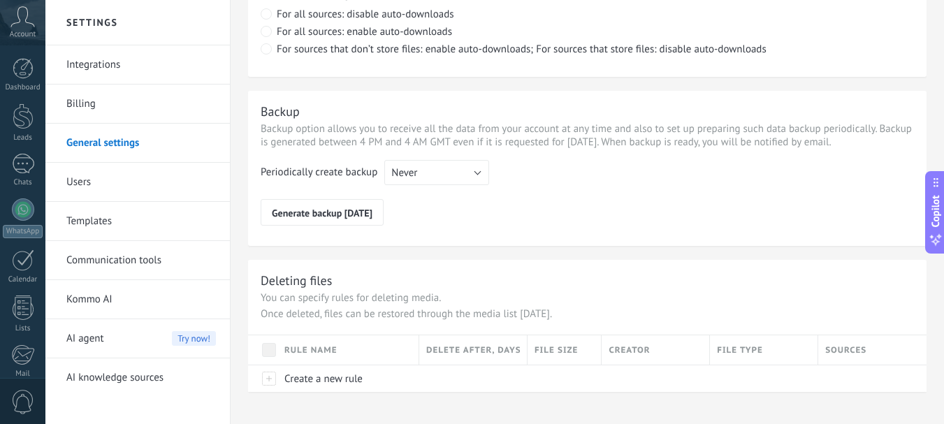
scroll to position [1087, 0]
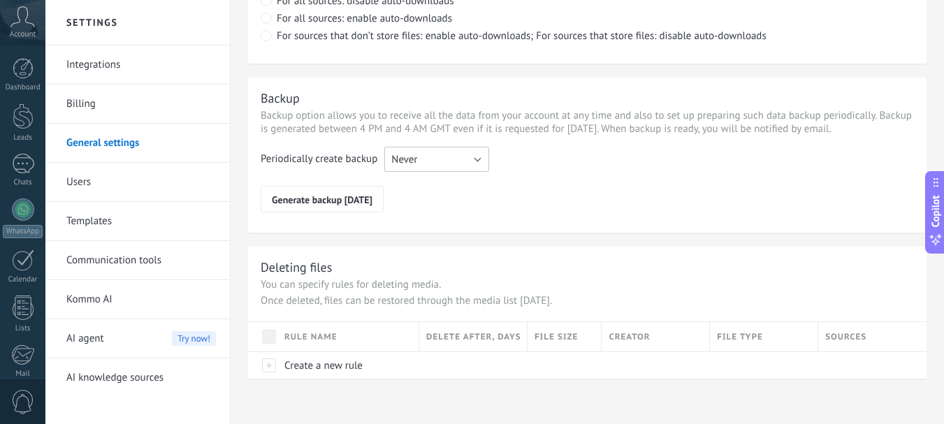
click at [477, 158] on button "Never" at bounding box center [436, 159] width 105 height 25
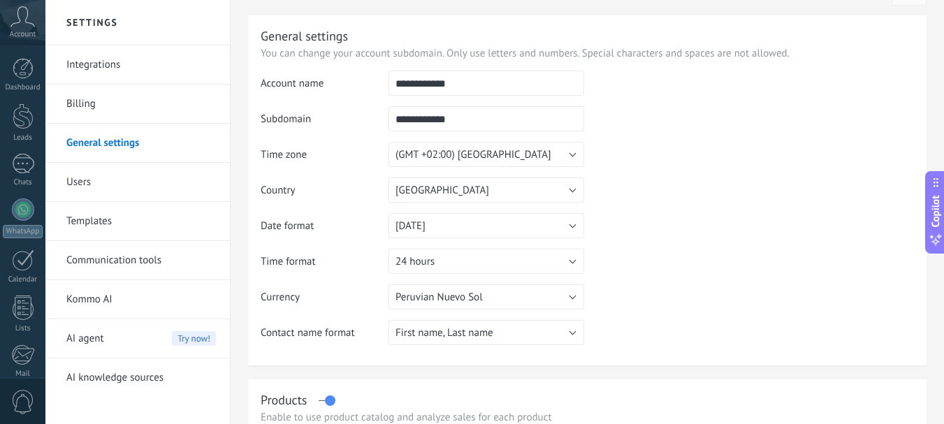
scroll to position [0, 0]
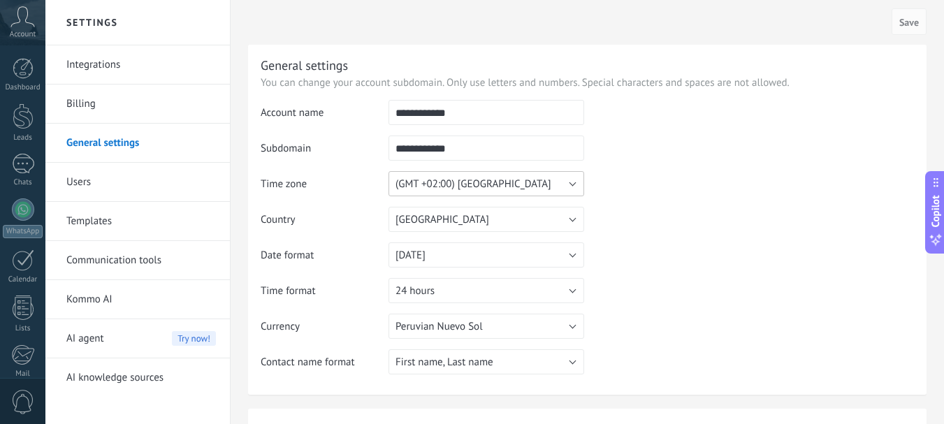
click at [572, 182] on button "(GMT +02:00) [GEOGRAPHIC_DATA]" at bounding box center [487, 183] width 196 height 25
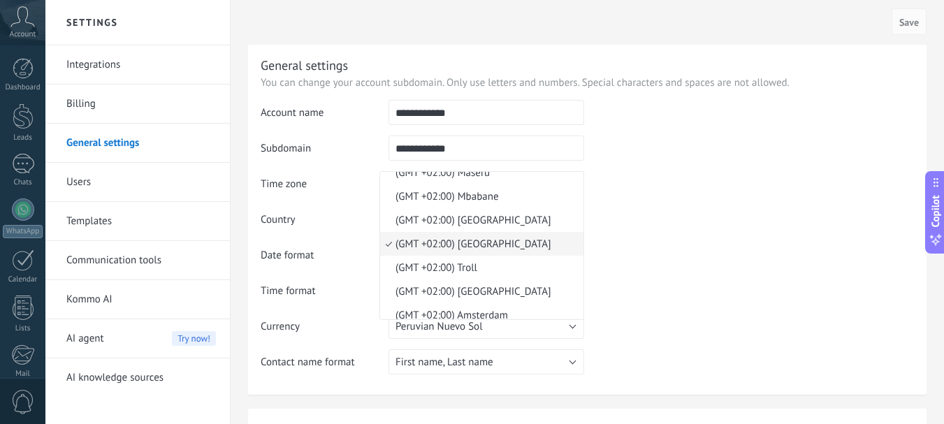
click at [572, 182] on li "(GMT +02:00) Maseru" at bounding box center [481, 173] width 203 height 24
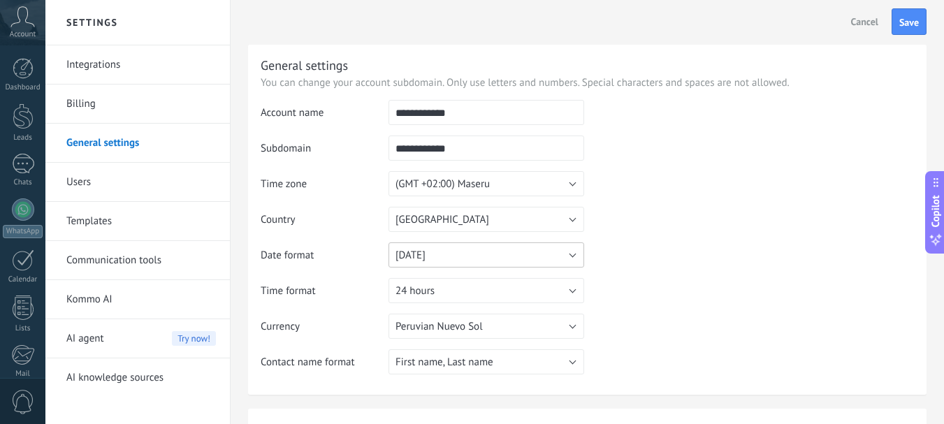
click at [571, 257] on button "[DATE]" at bounding box center [487, 255] width 196 height 25
click at [572, 257] on span "[DATE]" at bounding box center [479, 255] width 199 height 13
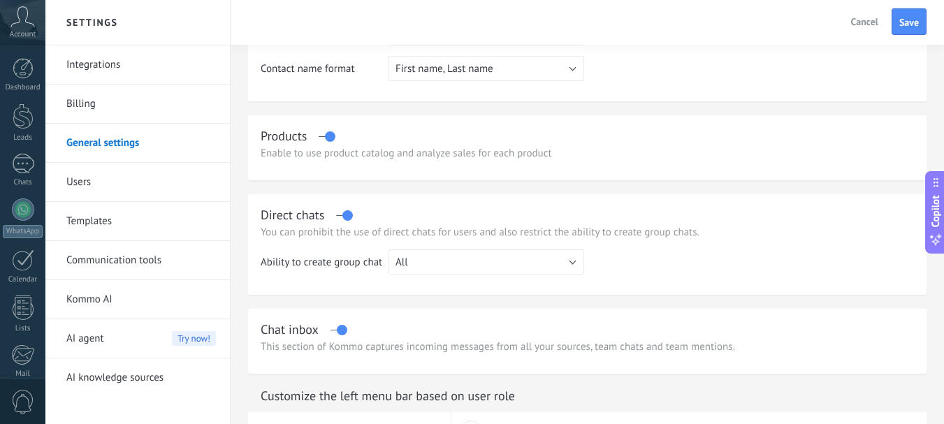
scroll to position [299, 0]
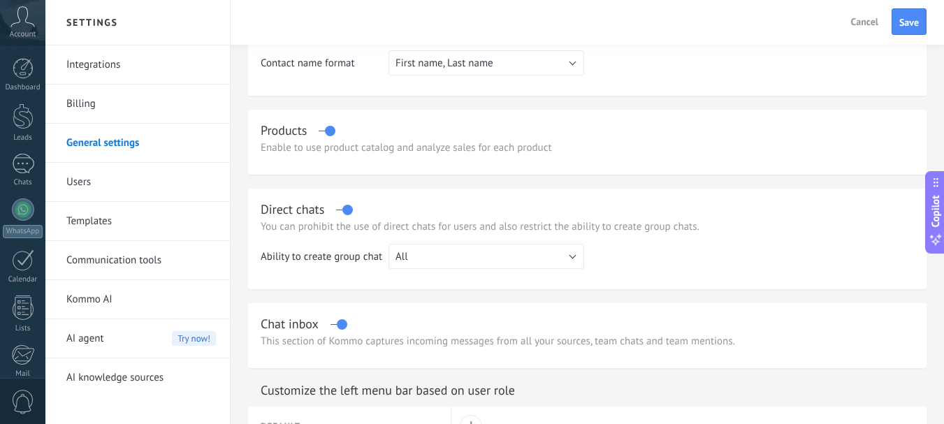
drag, startPoint x: 350, startPoint y: 210, endPoint x: 324, endPoint y: 214, distance: 26.9
click at [324, 214] on div "Direct chats" at bounding box center [588, 209] width 654 height 16
click at [570, 252] on button "All" at bounding box center [487, 256] width 196 height 25
click at [572, 253] on span "All" at bounding box center [479, 256] width 199 height 13
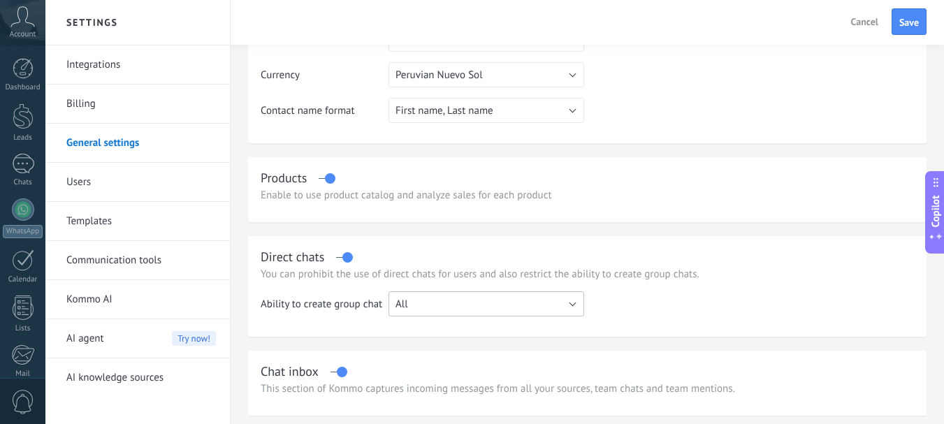
scroll to position [275, 0]
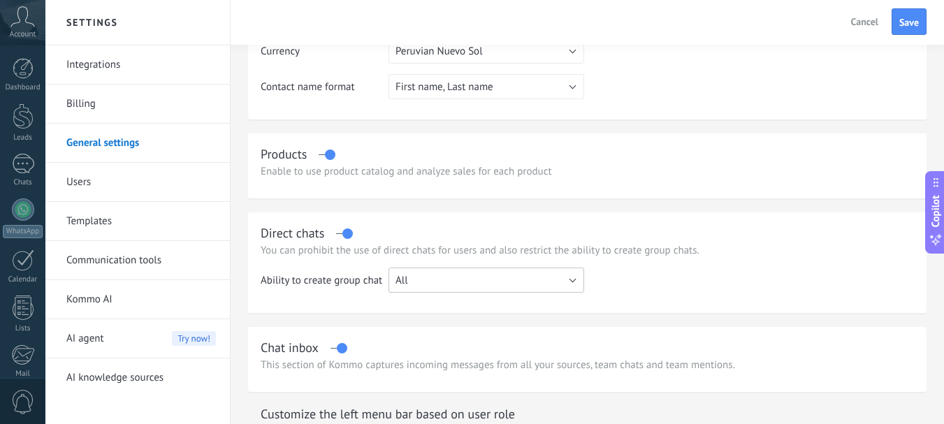
click at [575, 279] on button "All" at bounding box center [487, 280] width 196 height 25
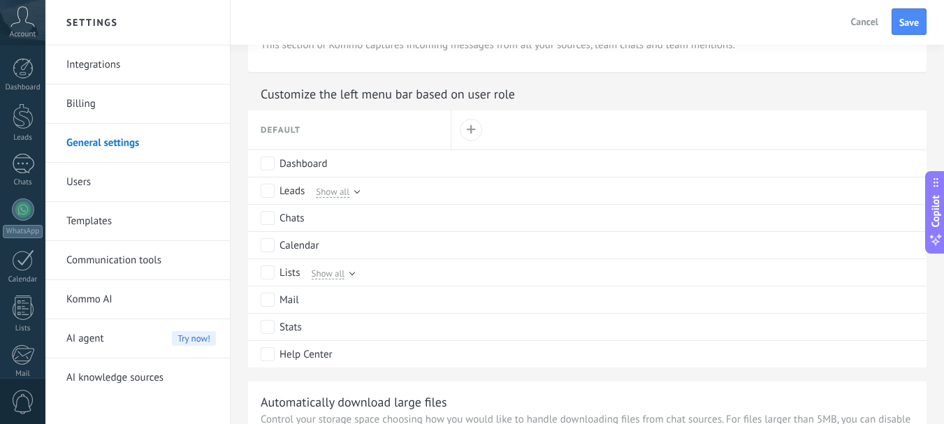
scroll to position [617, 0]
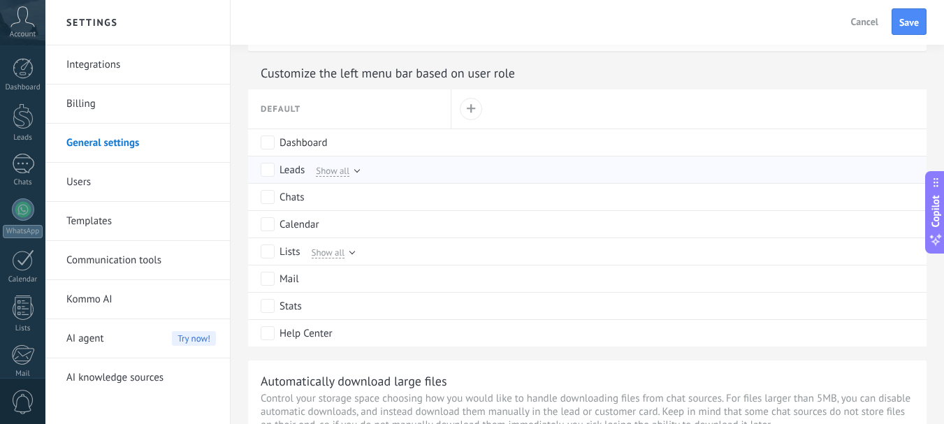
click at [353, 172] on div "Show all" at bounding box center [335, 170] width 50 height 13
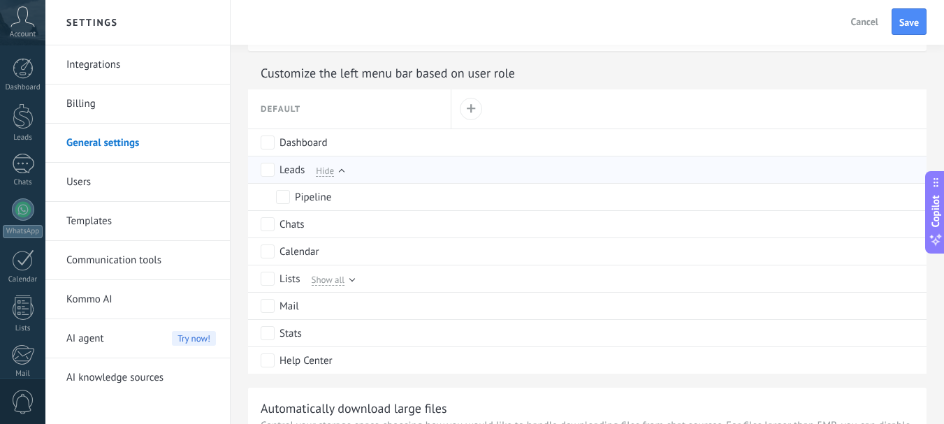
click at [353, 172] on div "Leads Hide" at bounding box center [353, 170] width 184 height 27
click at [294, 176] on div "Leads" at bounding box center [292, 171] width 25 height 14
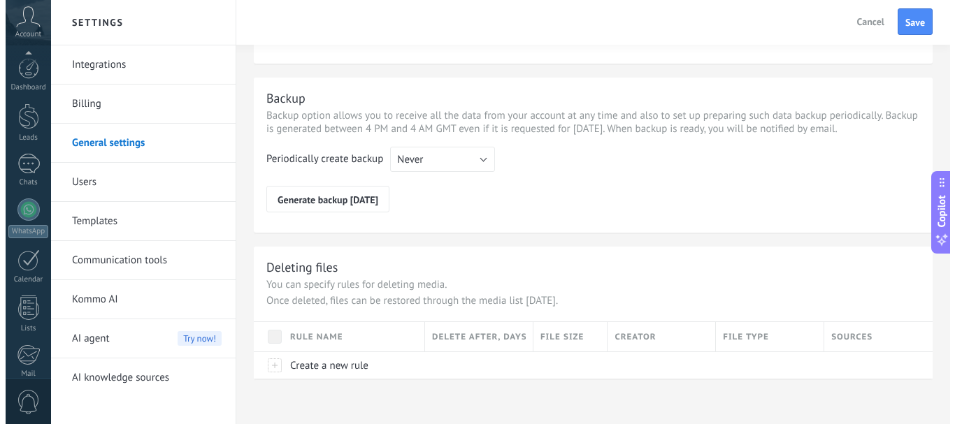
scroll to position [157, 0]
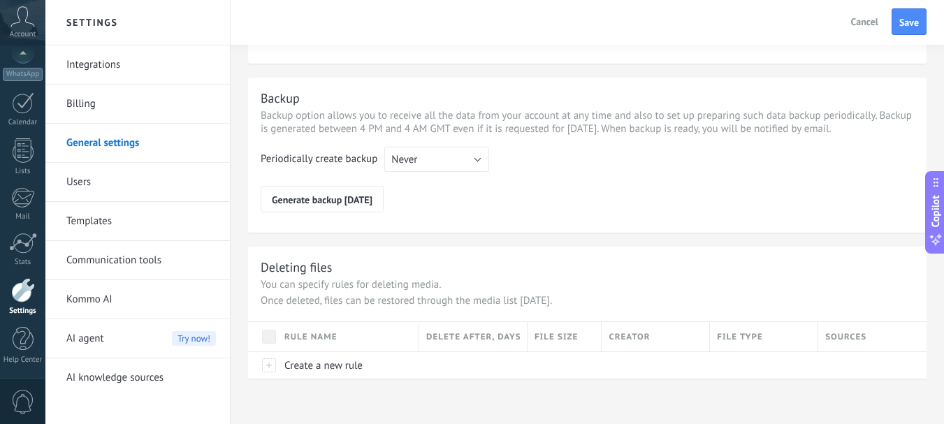
click at [20, 289] on div at bounding box center [23, 290] width 24 height 24
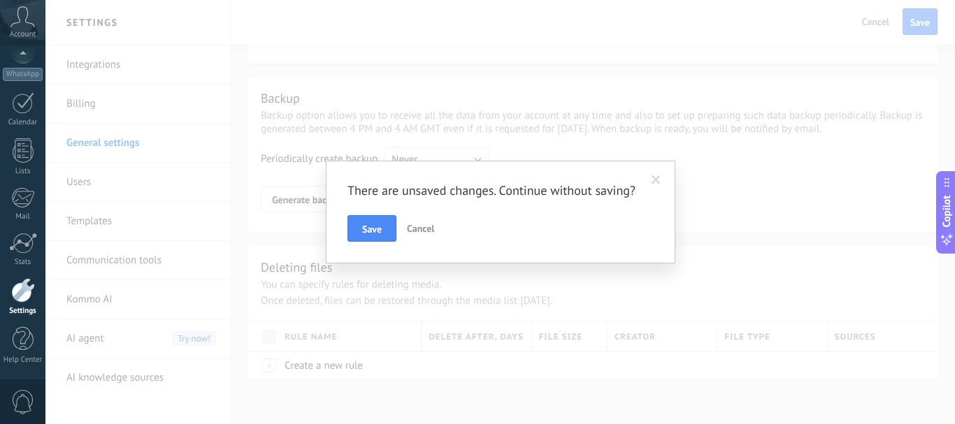
click at [428, 227] on span "Cancel" at bounding box center [420, 228] width 27 height 13
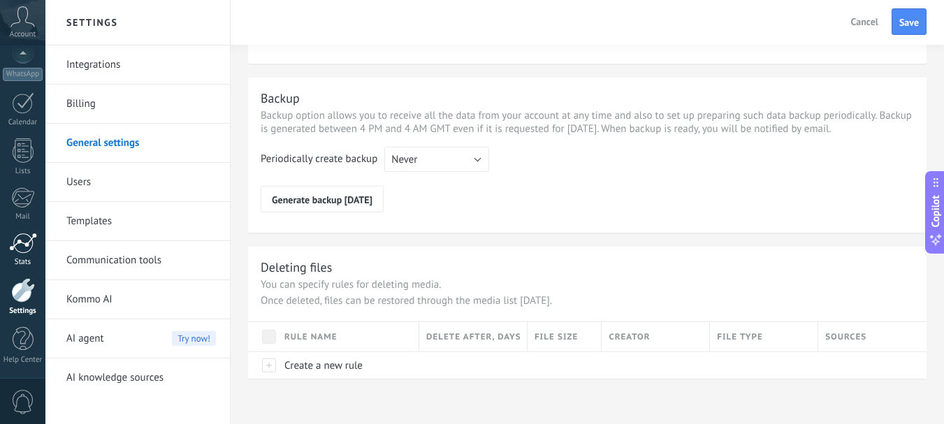
click at [21, 246] on div at bounding box center [23, 243] width 28 height 21
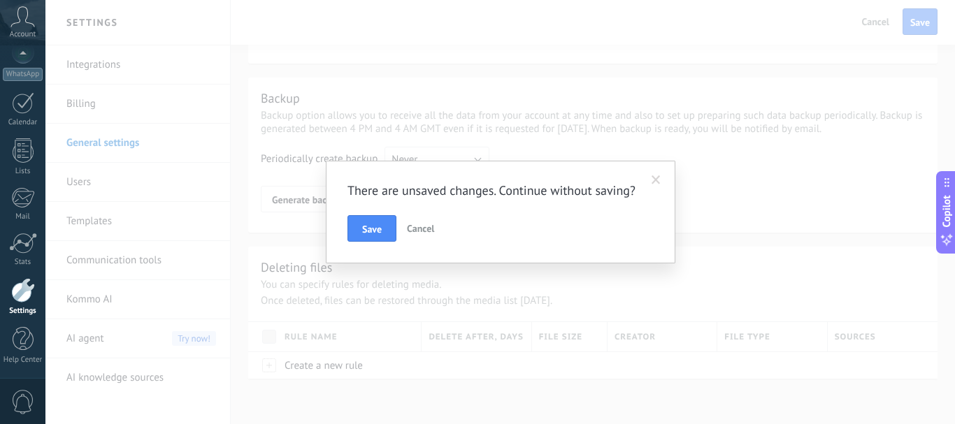
click at [424, 228] on span "Cancel" at bounding box center [420, 228] width 27 height 13
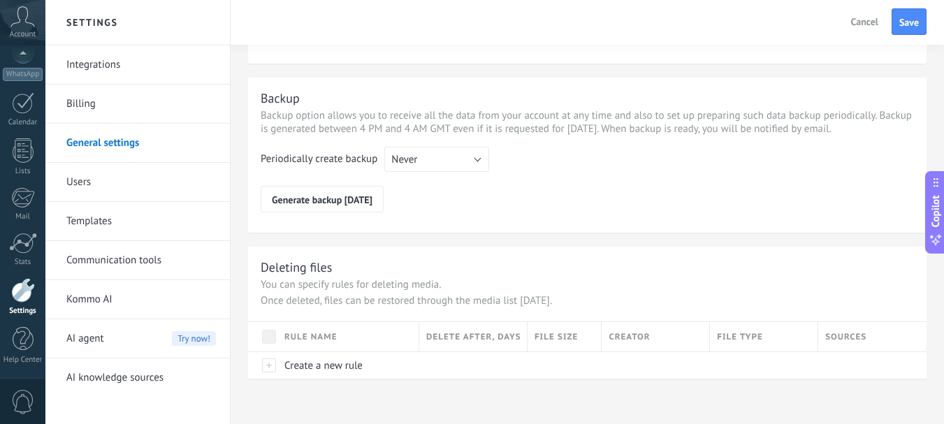
click at [27, 292] on div at bounding box center [23, 290] width 24 height 24
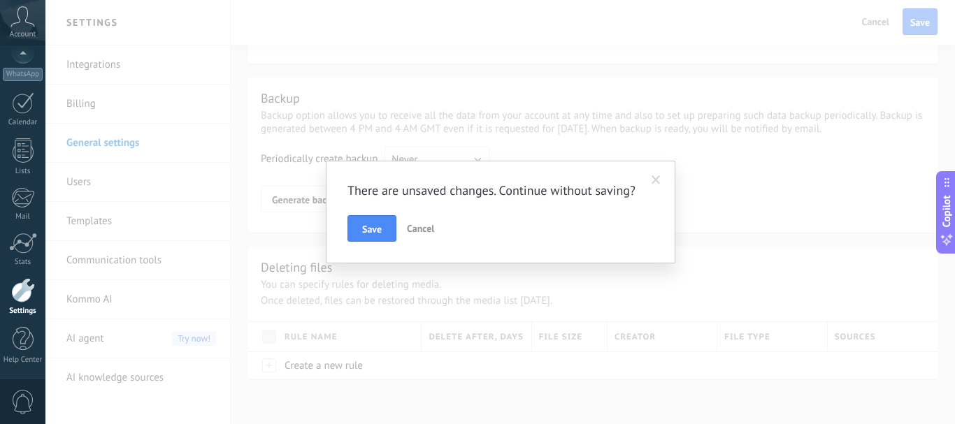
click at [424, 229] on span "Cancel" at bounding box center [420, 228] width 27 height 13
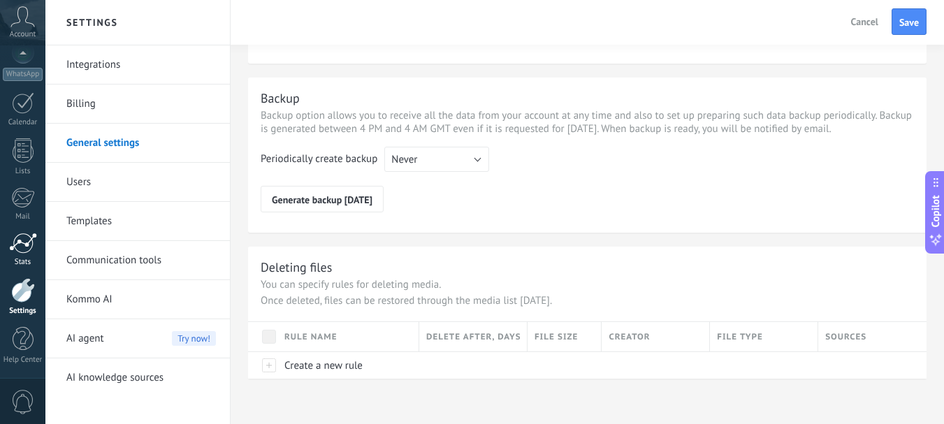
click at [20, 248] on div at bounding box center [23, 243] width 28 height 21
